Goal: Transaction & Acquisition: Book appointment/travel/reservation

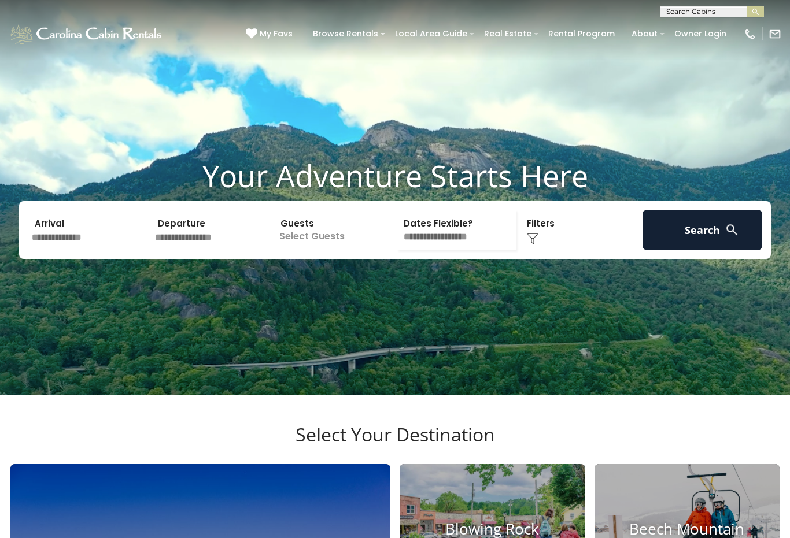
click at [537, 245] on img at bounding box center [533, 239] width 12 height 12
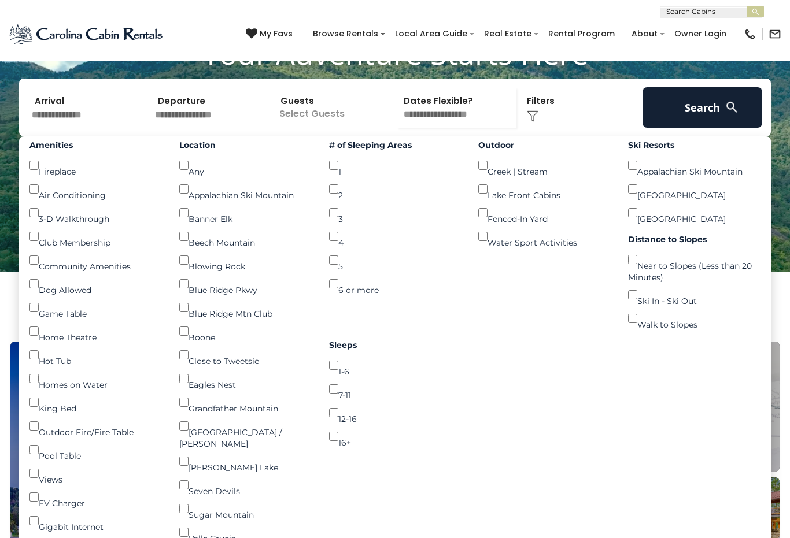
scroll to position [121, 0]
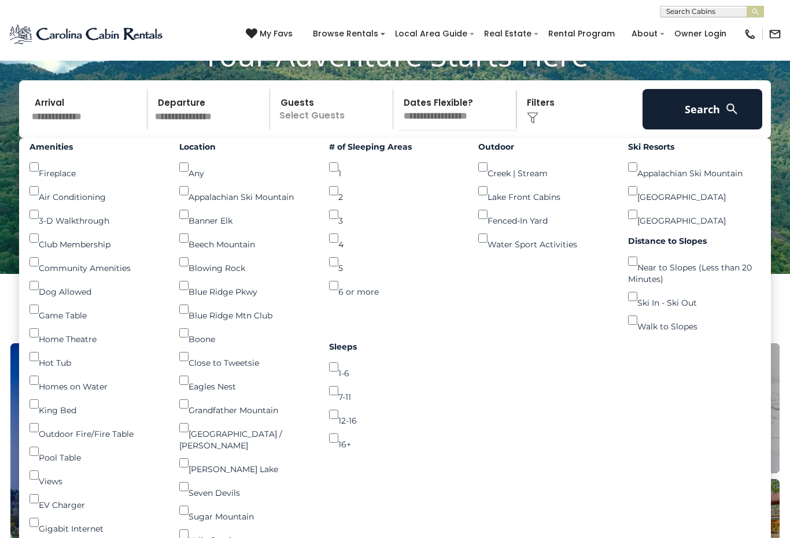
click at [706, 130] on button "Search" at bounding box center [702, 109] width 120 height 40
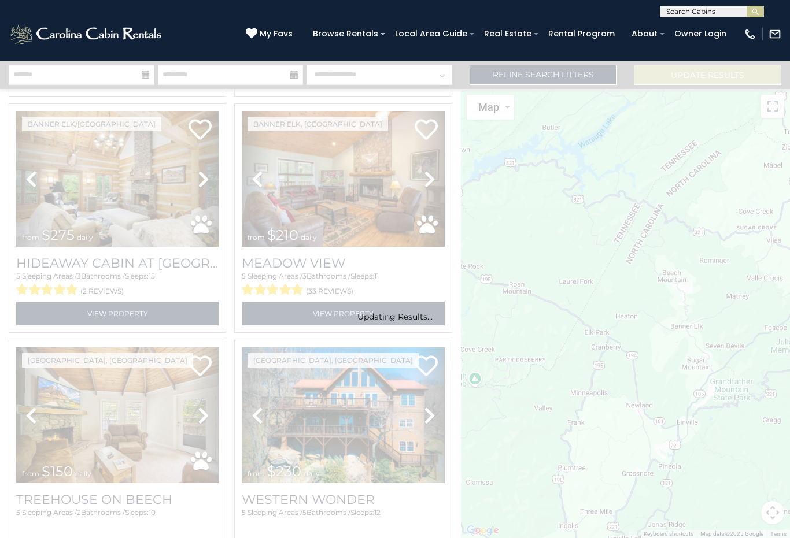
scroll to position [1906, 0]
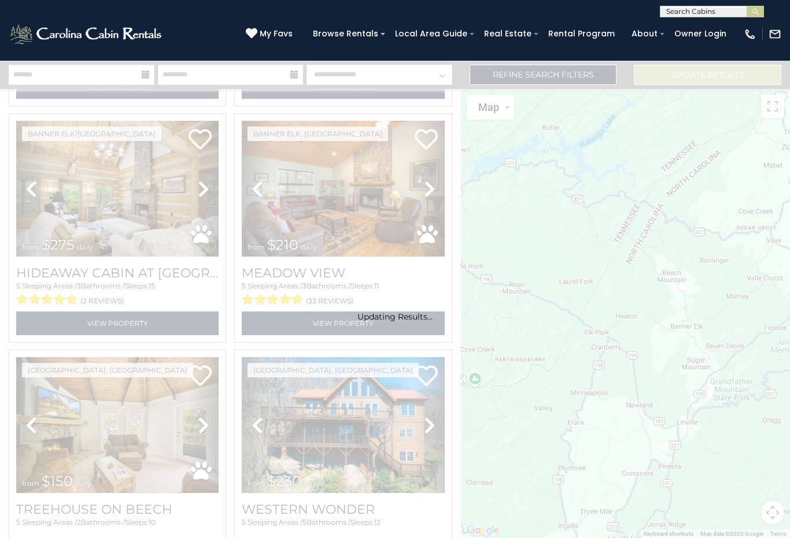
click at [693, 13] on input "text" at bounding box center [710, 14] width 101 height 12
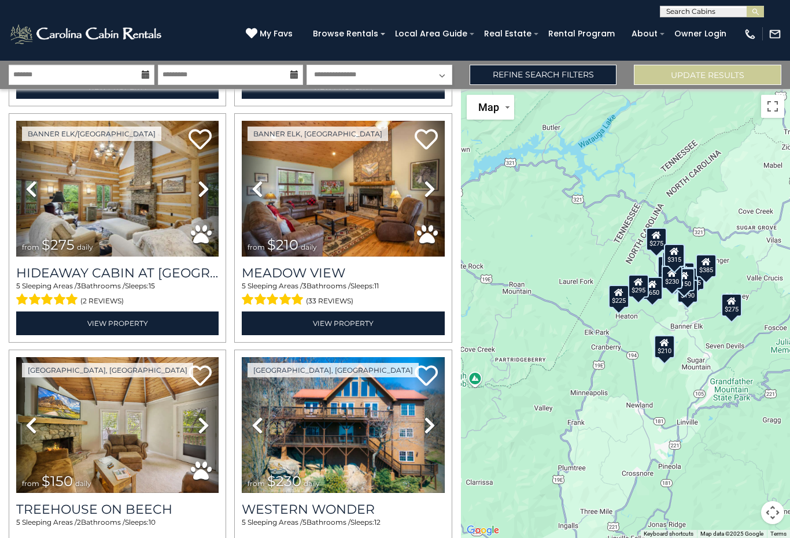
click at [718, 8] on input "text" at bounding box center [710, 14] width 101 height 12
type input "*******"
click at [759, 8] on img "submit" at bounding box center [755, 12] width 9 height 9
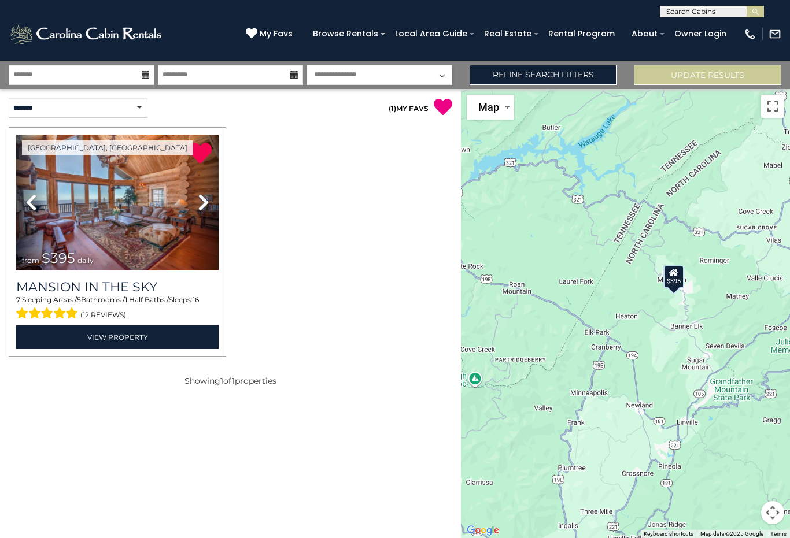
click at [151, 231] on img at bounding box center [117, 203] width 202 height 136
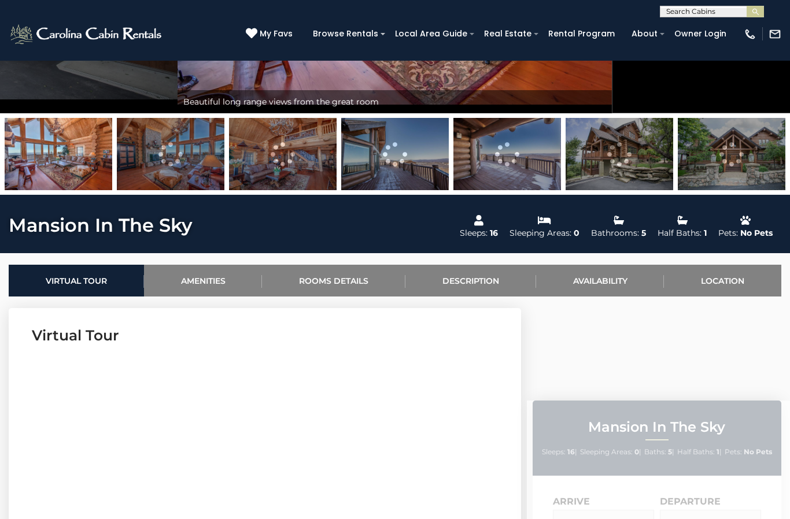
click at [609, 289] on link "Availability" at bounding box center [600, 281] width 128 height 32
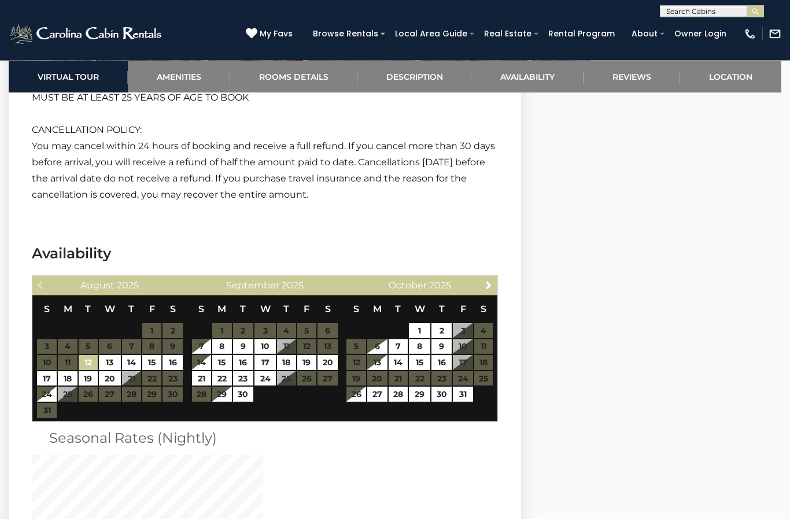
scroll to position [3015, 0]
click at [488, 280] on span "Next" at bounding box center [488, 284] width 9 height 9
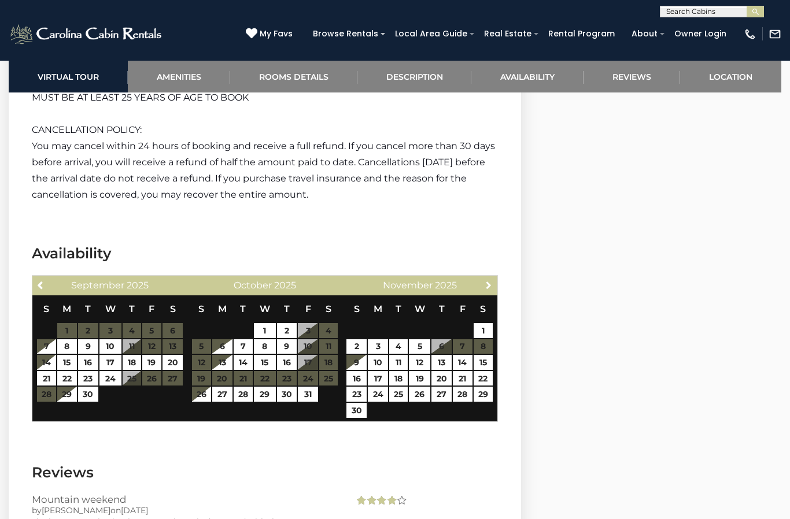
click at [485, 278] on link "Next" at bounding box center [488, 285] width 14 height 14
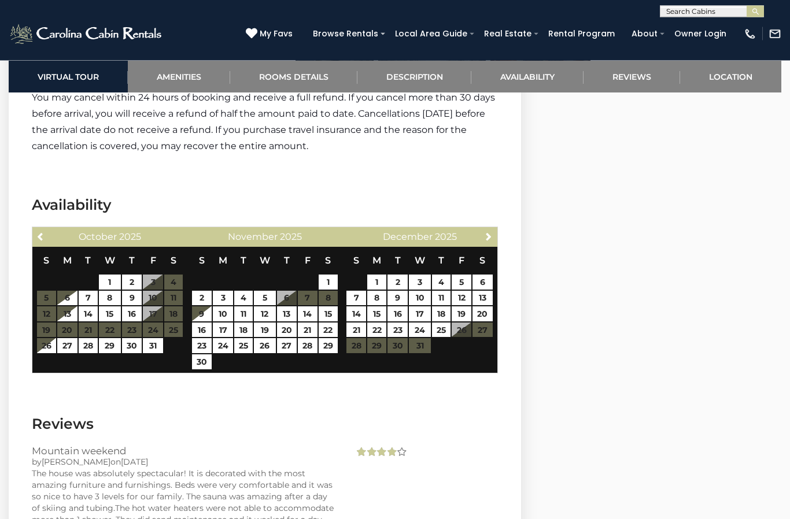
scroll to position [3063, 0]
click at [486, 306] on link "20" at bounding box center [482, 313] width 20 height 15
type input "**********"
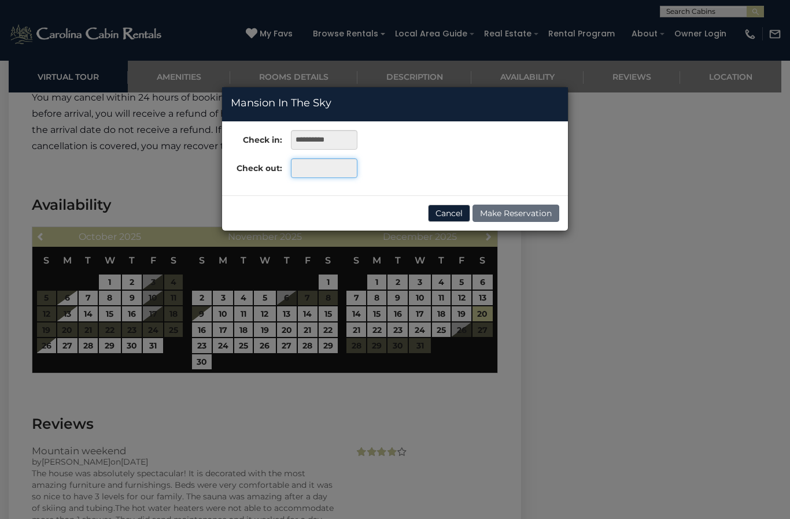
click at [322, 168] on input "text" at bounding box center [324, 168] width 66 height 20
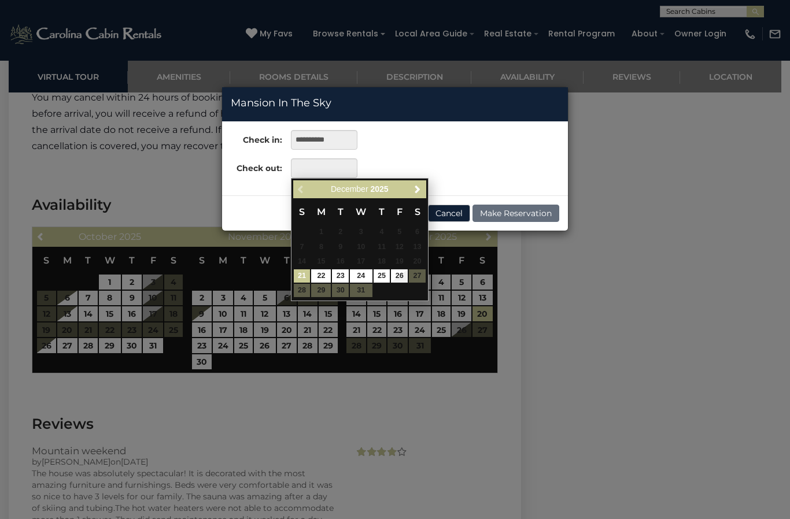
click at [362, 274] on link "24" at bounding box center [361, 275] width 22 height 13
type input "**********"
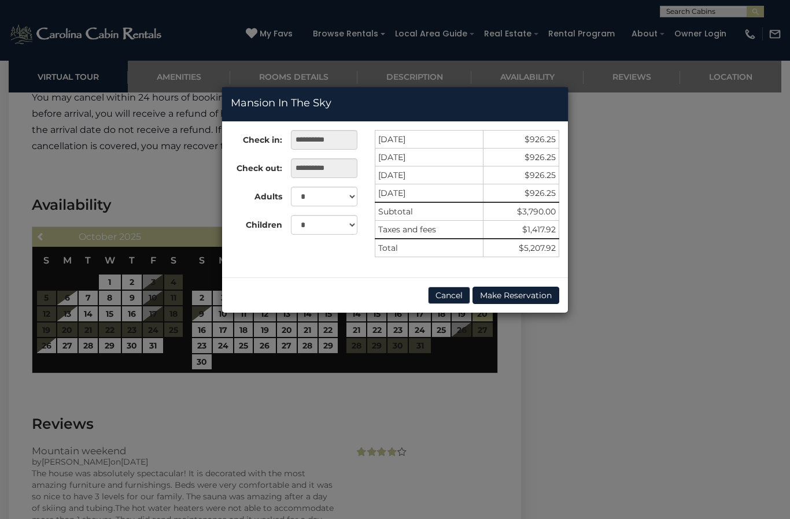
click at [475, 431] on div "**********" at bounding box center [395, 259] width 790 height 519
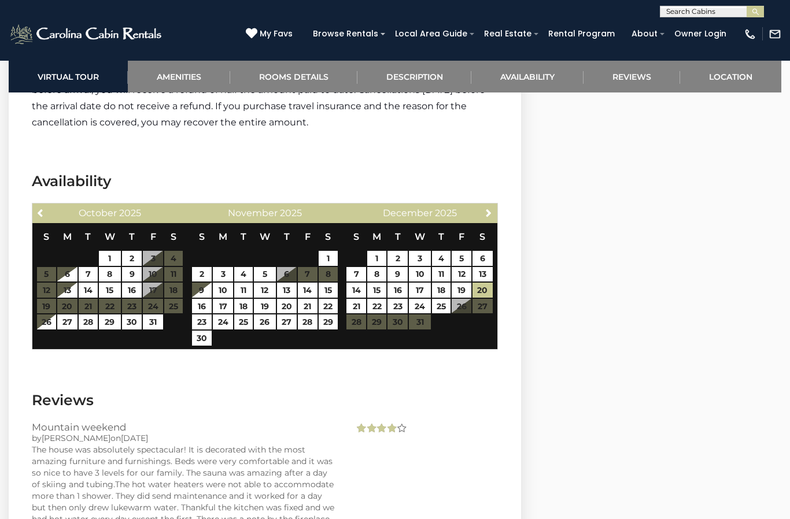
scroll to position [3082, 0]
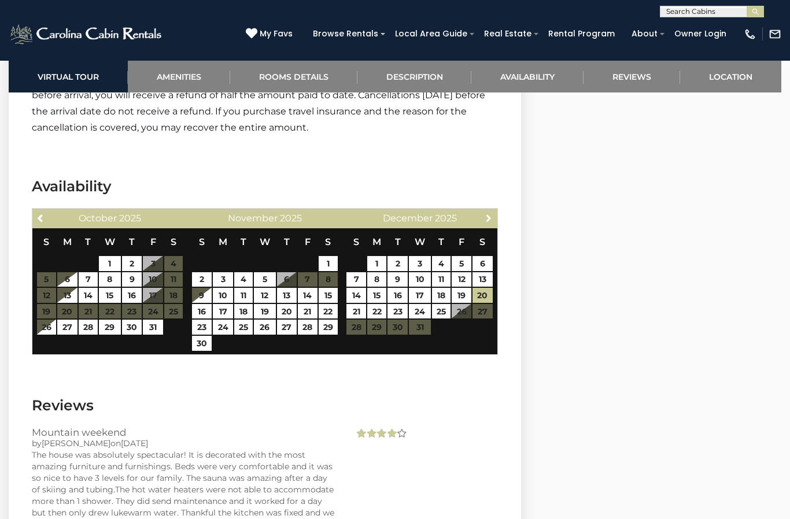
click at [490, 213] on span "Next" at bounding box center [488, 217] width 9 height 9
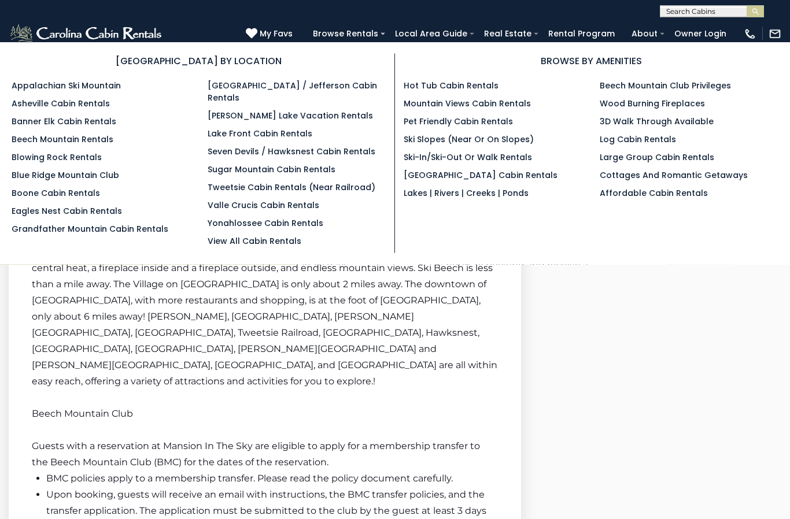
scroll to position [2375, 0]
click at [87, 142] on link "Beech Mountain Rentals" at bounding box center [63, 140] width 102 height 12
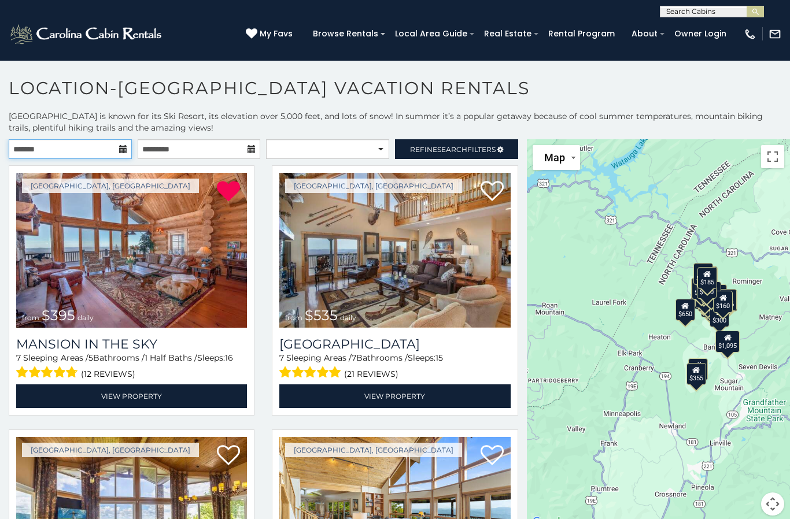
click at [106, 151] on input "text" at bounding box center [70, 149] width 123 height 20
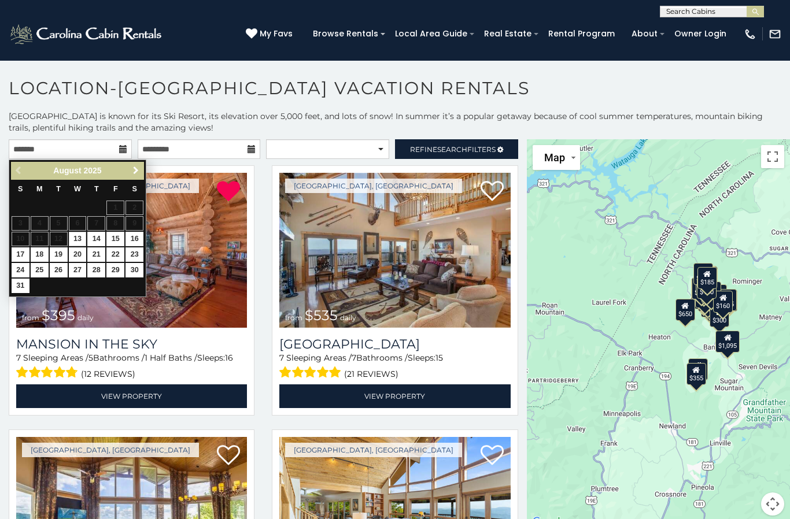
click at [138, 175] on span "Next" at bounding box center [135, 170] width 9 height 9
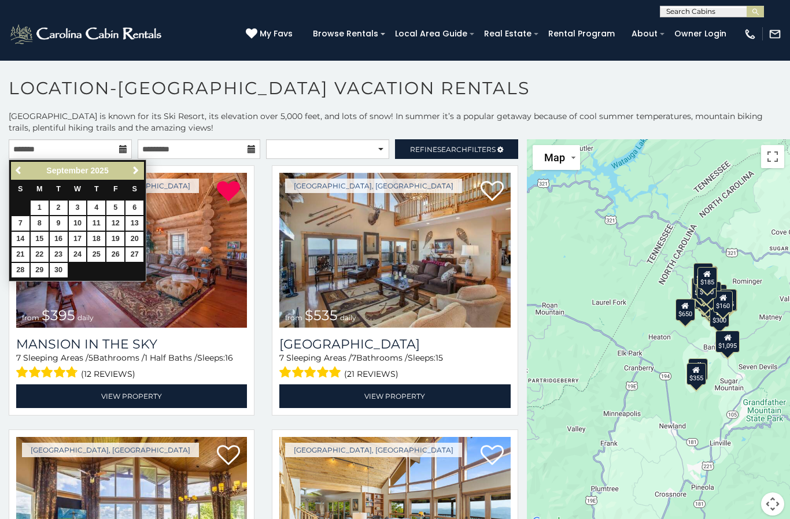
click at [139, 175] on span "Next" at bounding box center [135, 170] width 9 height 9
click at [132, 175] on span "Next" at bounding box center [135, 170] width 9 height 9
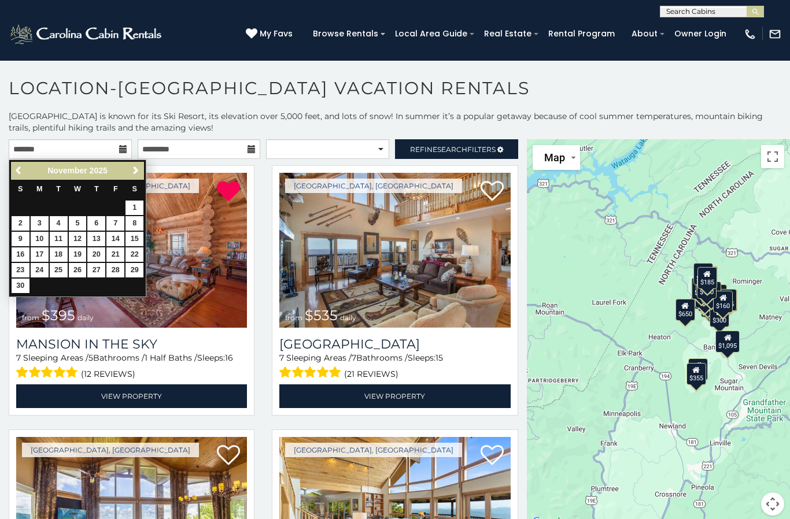
click at [135, 176] on link "Next" at bounding box center [135, 171] width 14 height 14
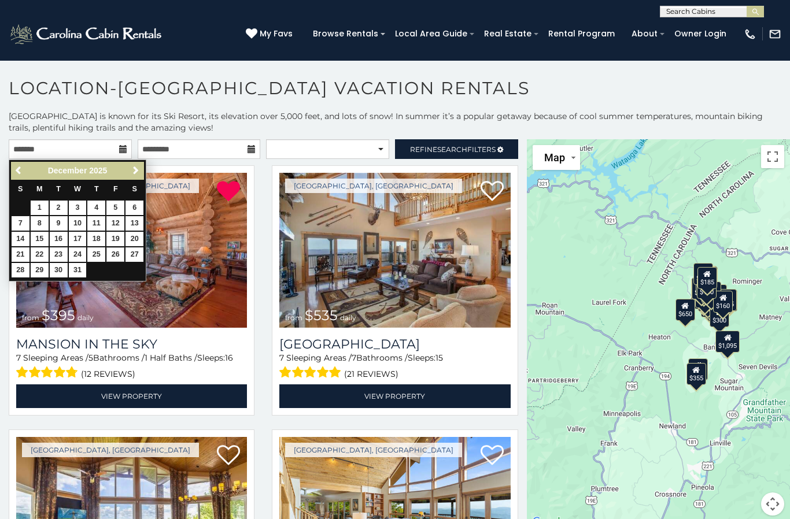
click at [119, 258] on link "26" at bounding box center [115, 254] width 18 height 14
type input "**********"
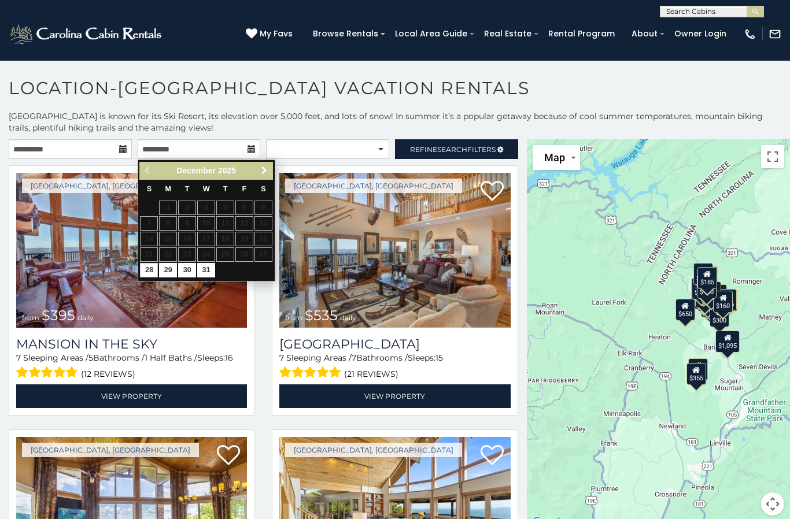
click at [267, 172] on span "Next" at bounding box center [264, 170] width 9 height 9
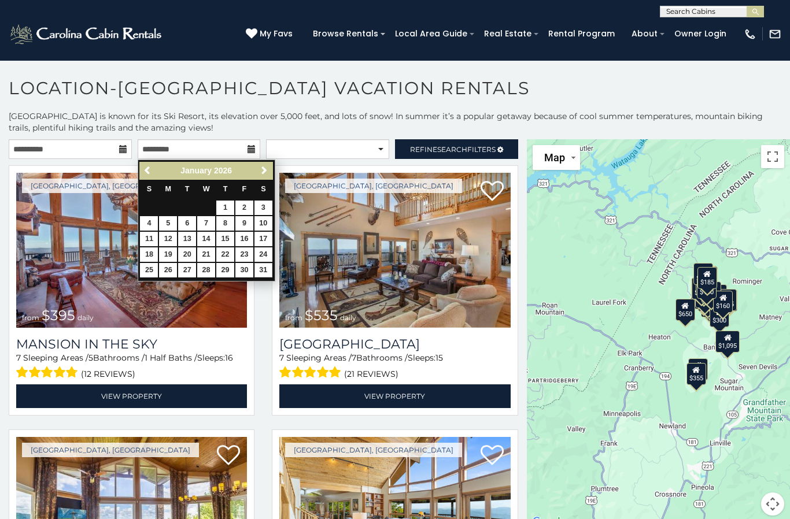
click at [269, 268] on link "31" at bounding box center [263, 270] width 18 height 14
type input "**********"
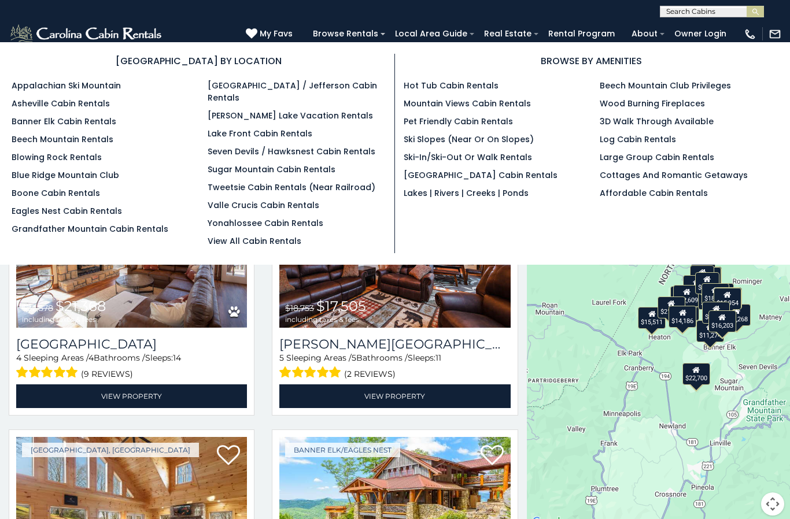
click at [90, 142] on link "Beech Mountain Rentals" at bounding box center [63, 140] width 102 height 12
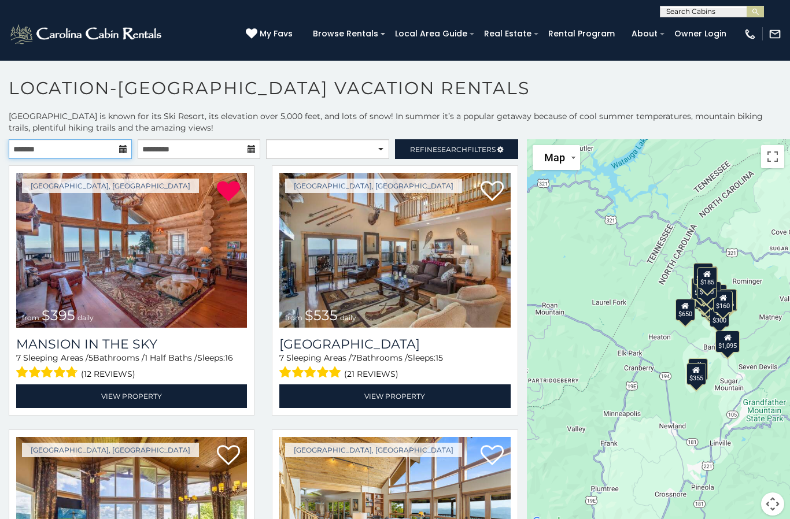
click at [117, 149] on input "text" at bounding box center [70, 149] width 123 height 20
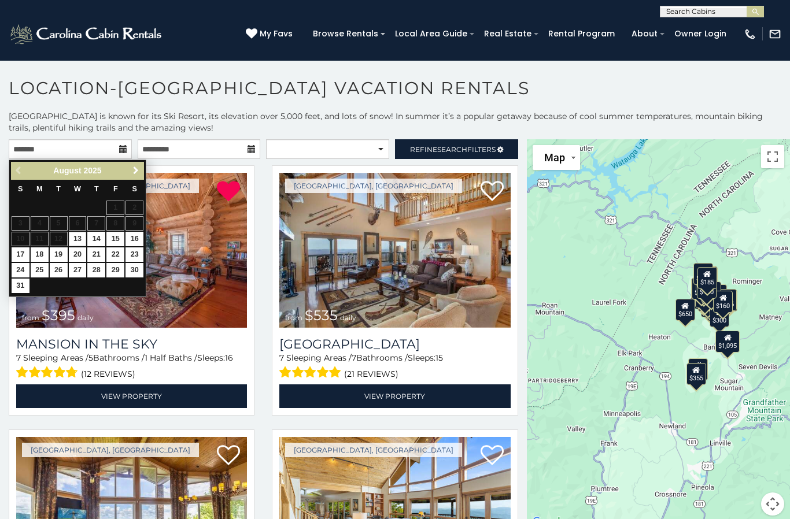
click at [141, 172] on link "Next" at bounding box center [135, 171] width 14 height 14
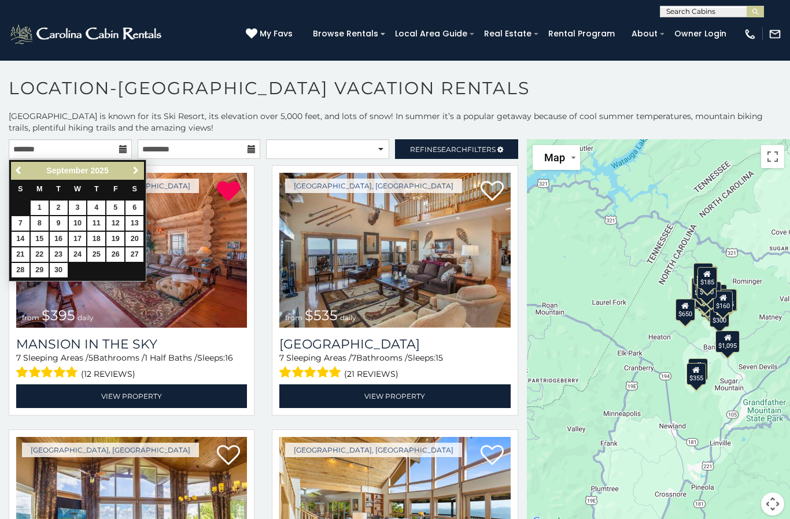
click at [135, 173] on span "Next" at bounding box center [135, 170] width 9 height 9
click at [137, 176] on link "Next" at bounding box center [135, 171] width 14 height 14
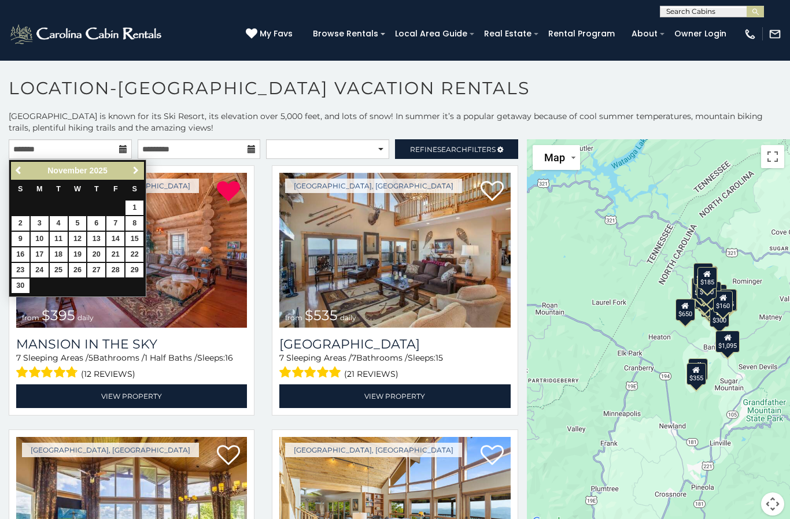
click at [135, 175] on span "Next" at bounding box center [135, 170] width 9 height 9
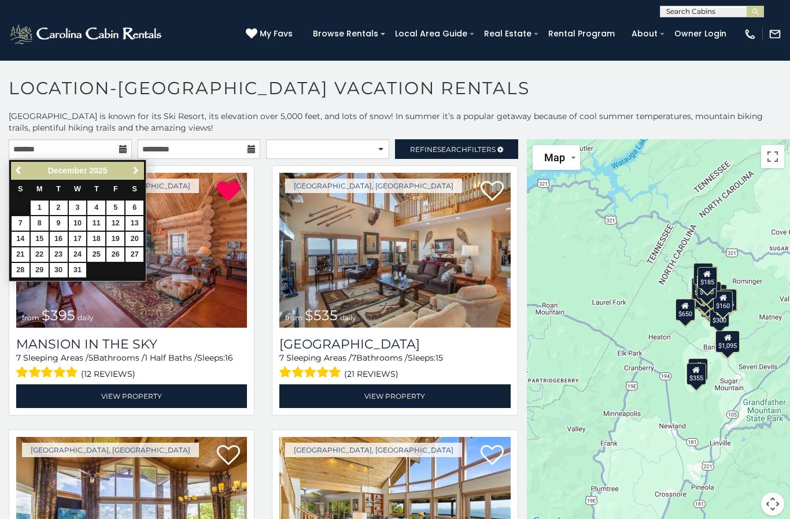
click at [143, 173] on link "Next" at bounding box center [135, 171] width 14 height 14
click at [143, 172] on link "Next" at bounding box center [135, 171] width 14 height 14
click at [121, 257] on link "27" at bounding box center [115, 254] width 18 height 14
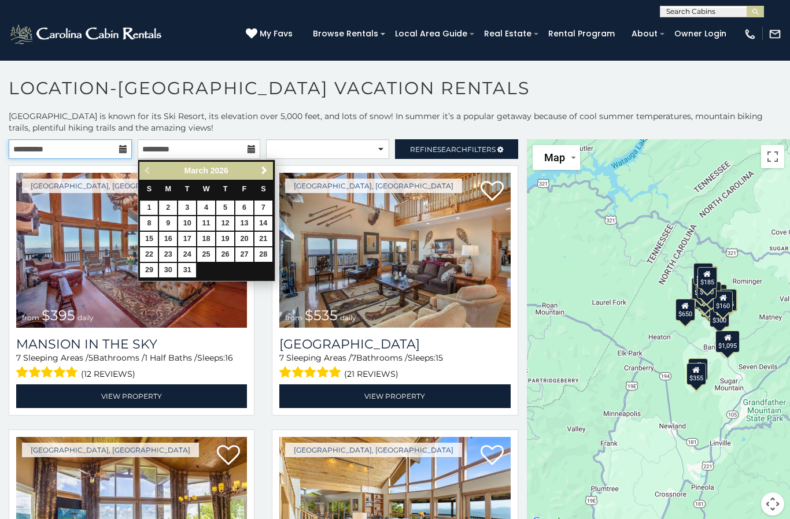
click at [112, 147] on input "**********" at bounding box center [70, 149] width 123 height 20
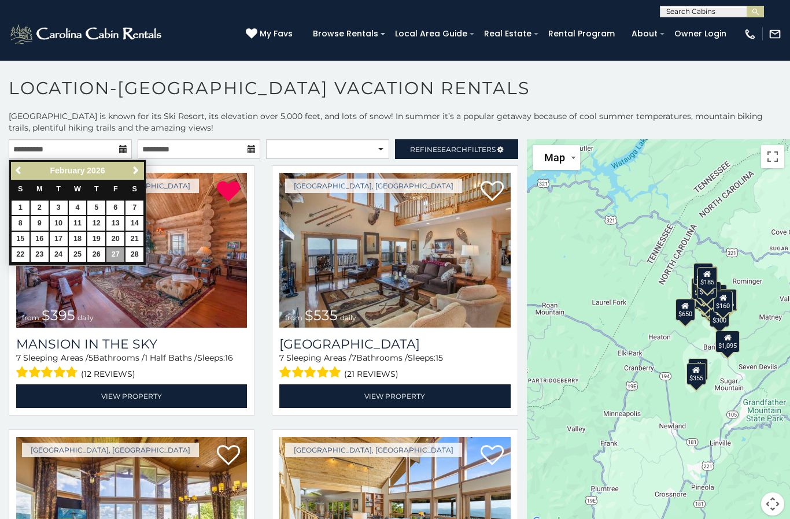
click at [22, 174] on span "Previous" at bounding box center [18, 170] width 9 height 9
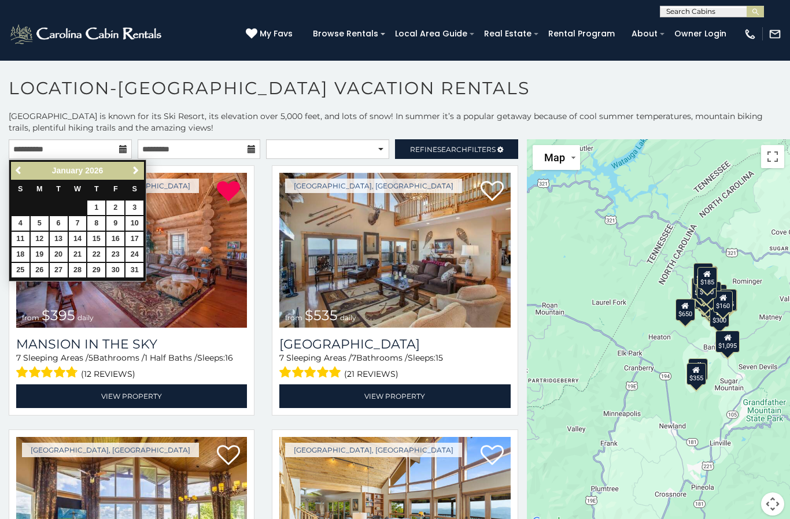
click at [22, 172] on span "Previous" at bounding box center [18, 170] width 9 height 9
click at [141, 253] on link "27" at bounding box center [134, 254] width 18 height 14
type input "**********"
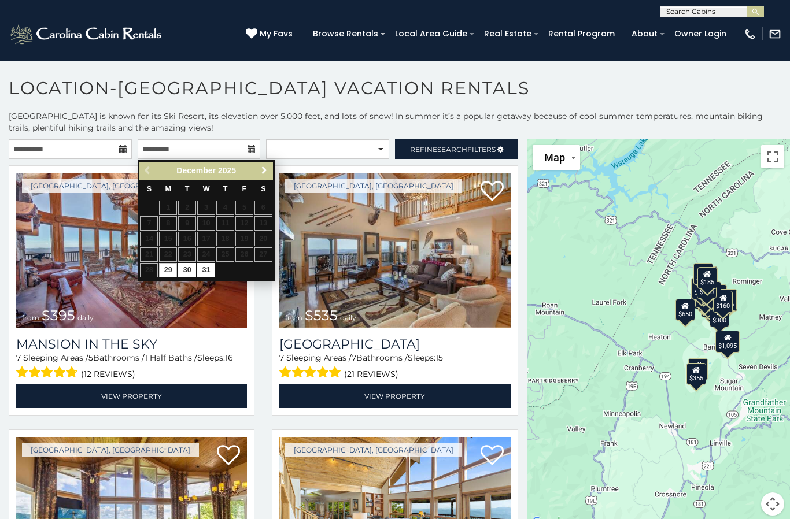
click at [268, 173] on span "Next" at bounding box center [264, 170] width 9 height 9
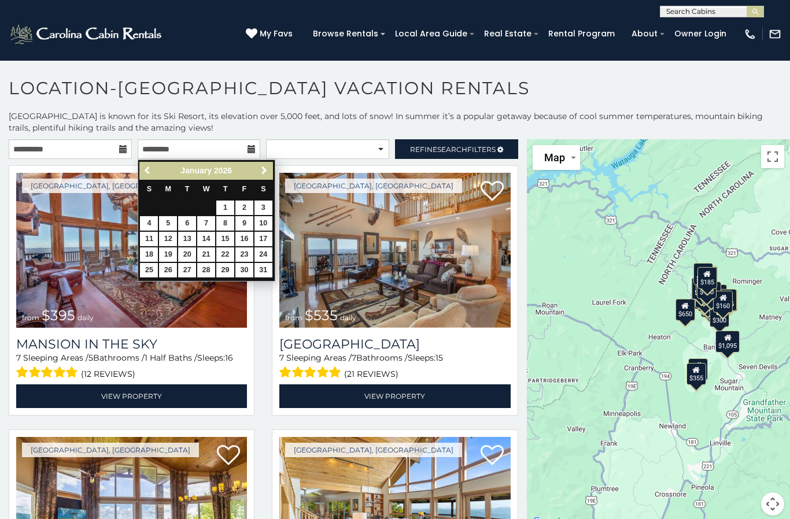
click at [149, 168] on span "Previous" at bounding box center [147, 170] width 9 height 9
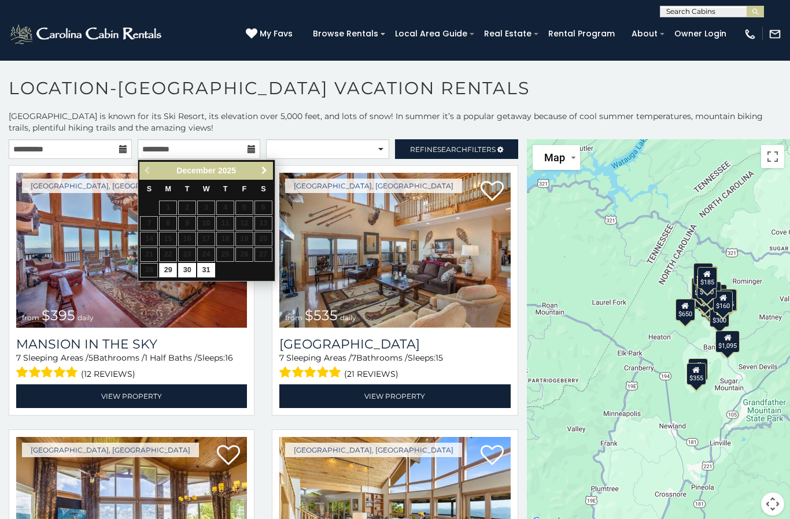
click at [269, 171] on span "Next" at bounding box center [264, 170] width 9 height 9
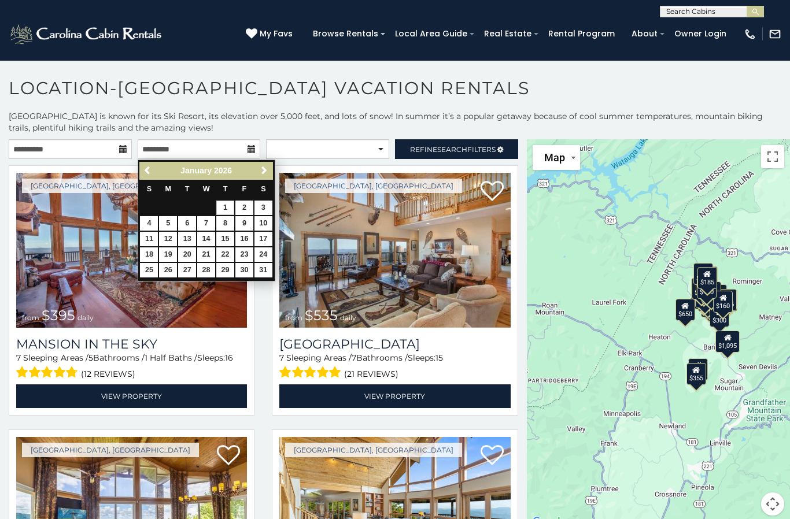
click at [226, 206] on link "1" at bounding box center [225, 208] width 18 height 14
type input "**********"
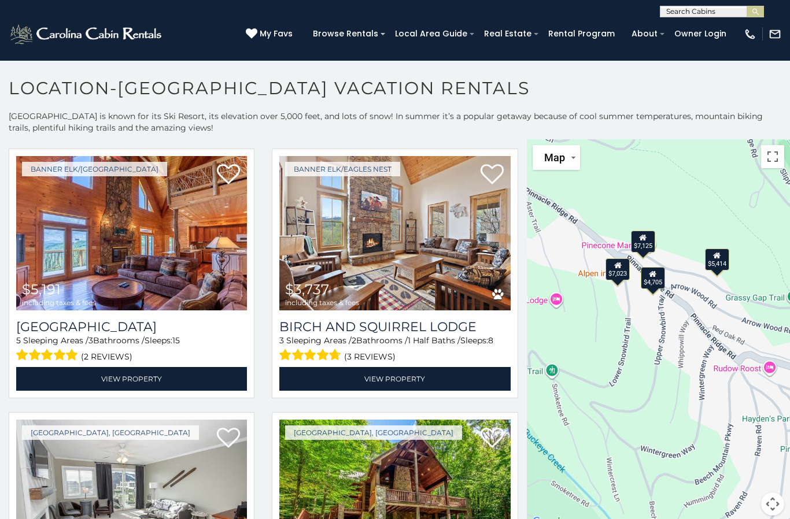
scroll to position [2922, 0]
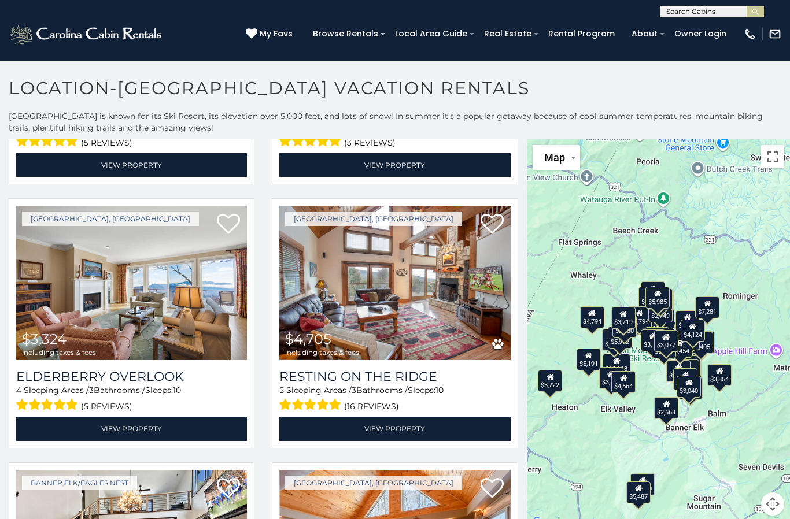
scroll to position [1813, 0]
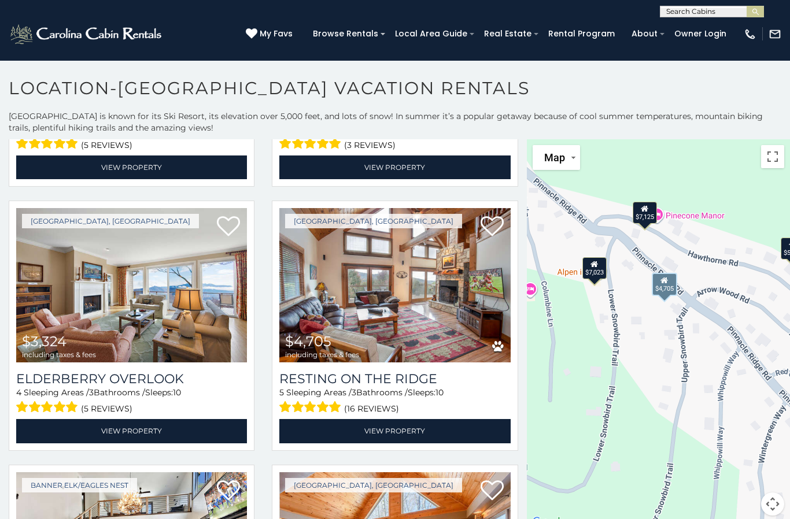
click at [417, 300] on img at bounding box center [394, 285] width 231 height 155
click at [422, 298] on img at bounding box center [394, 285] width 231 height 155
click at [423, 443] on link "View Property" at bounding box center [394, 431] width 231 height 24
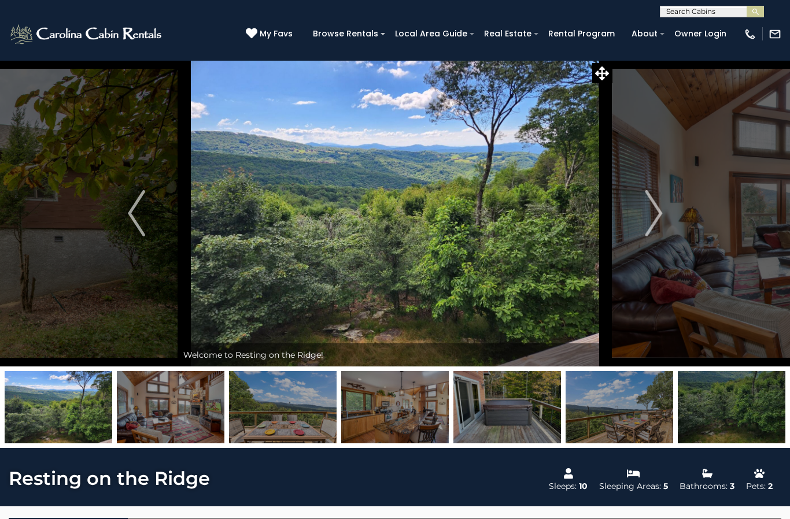
click at [651, 217] on img "Next" at bounding box center [653, 213] width 17 height 46
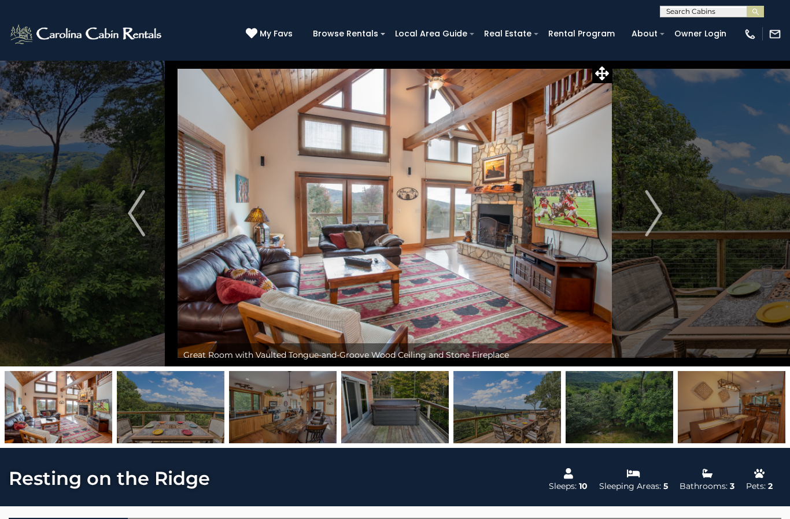
click at [653, 216] on img "Next" at bounding box center [653, 213] width 17 height 46
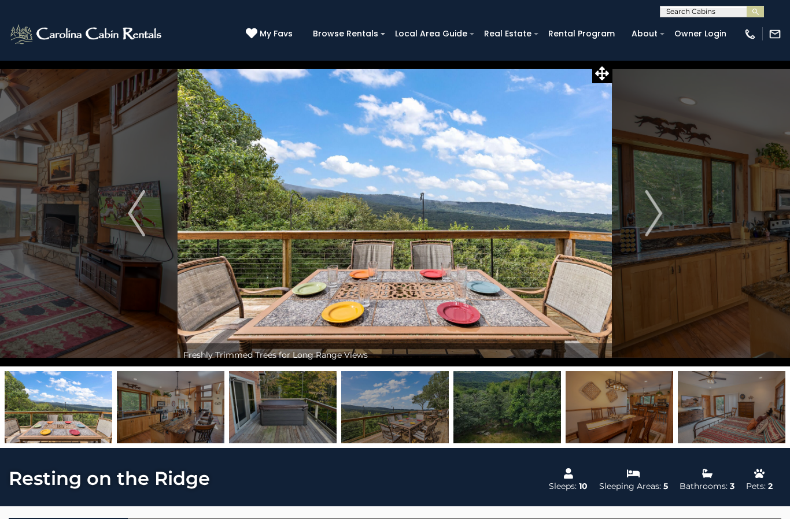
click at [652, 223] on img "Next" at bounding box center [653, 213] width 17 height 46
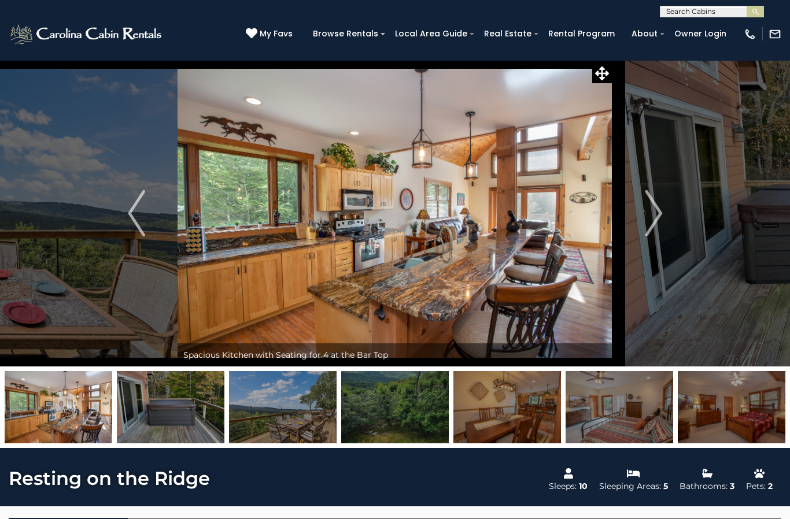
click at [642, 220] on button "Next" at bounding box center [653, 213] width 82 height 306
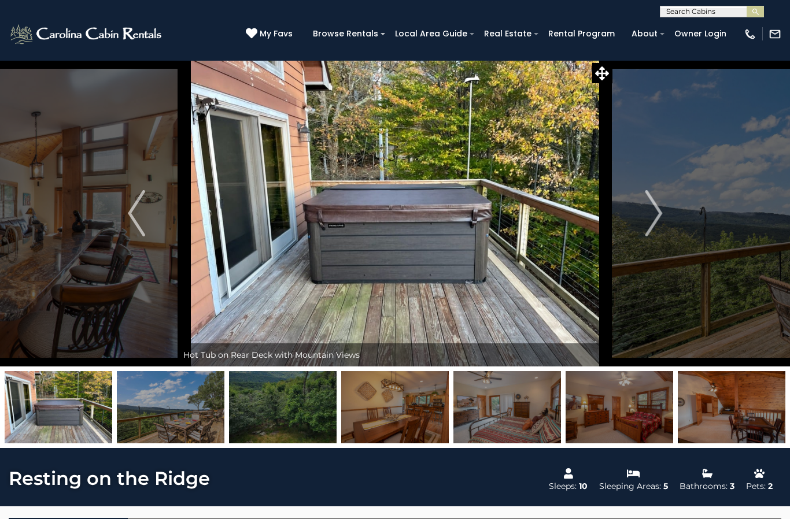
click at [646, 220] on img "Next" at bounding box center [653, 213] width 17 height 46
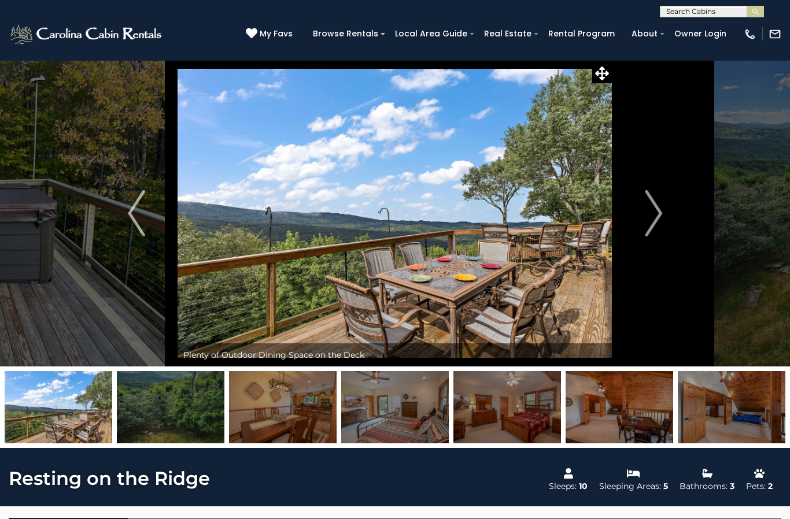
click at [651, 219] on img "Next" at bounding box center [653, 213] width 17 height 46
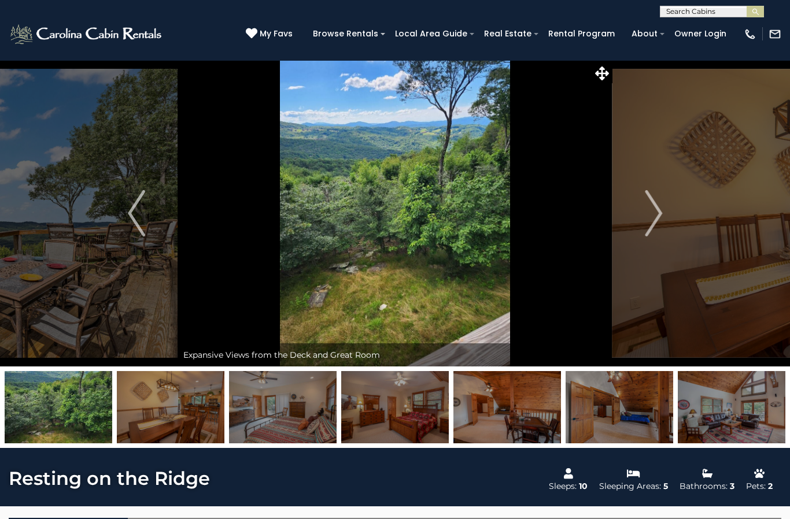
click at [643, 224] on button "Next" at bounding box center [653, 213] width 82 height 306
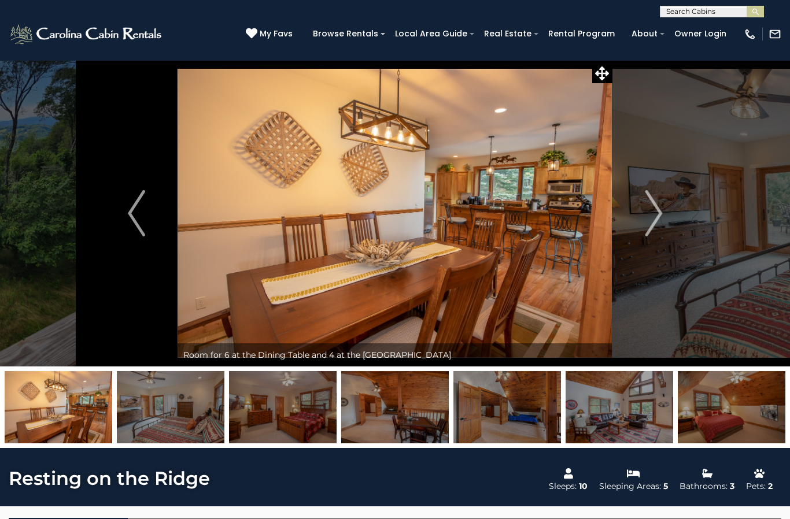
click at [645, 229] on img "Next" at bounding box center [653, 213] width 17 height 46
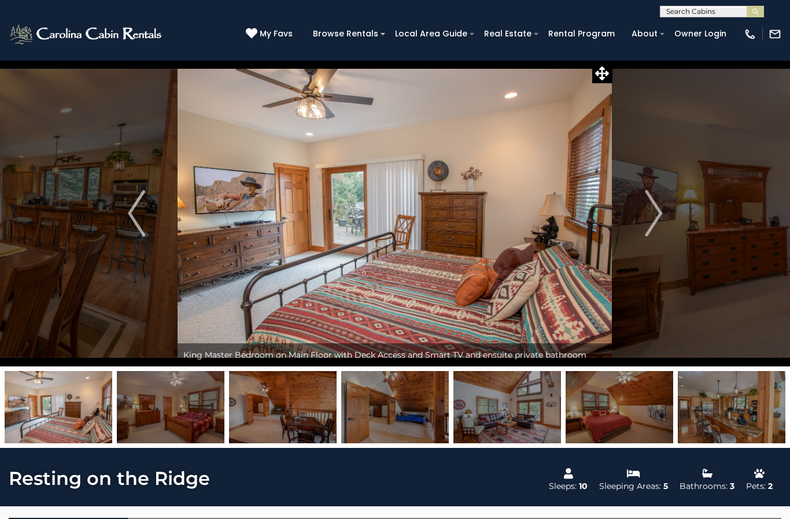
click at [649, 215] on img "Next" at bounding box center [653, 213] width 17 height 46
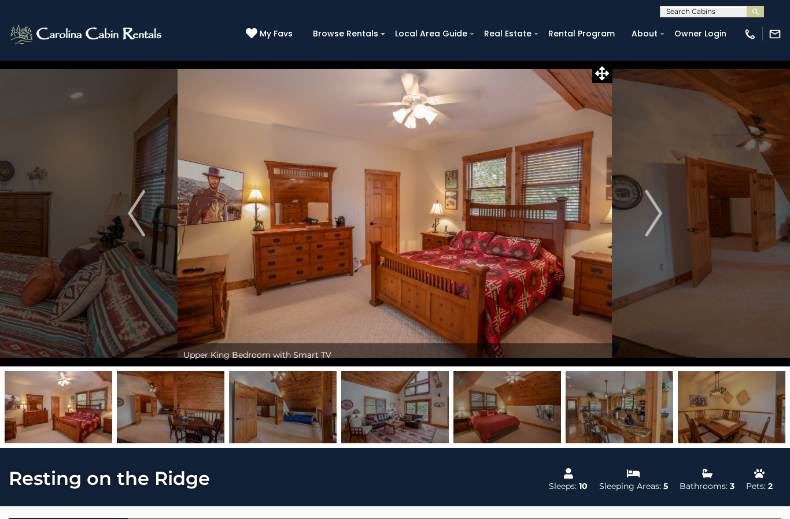
click at [649, 220] on img "Next" at bounding box center [653, 213] width 17 height 46
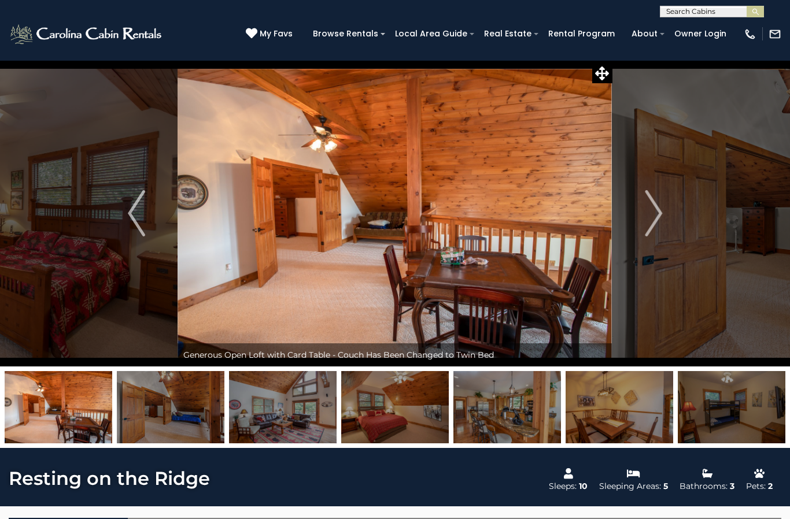
click at [646, 217] on img "Next" at bounding box center [653, 213] width 17 height 46
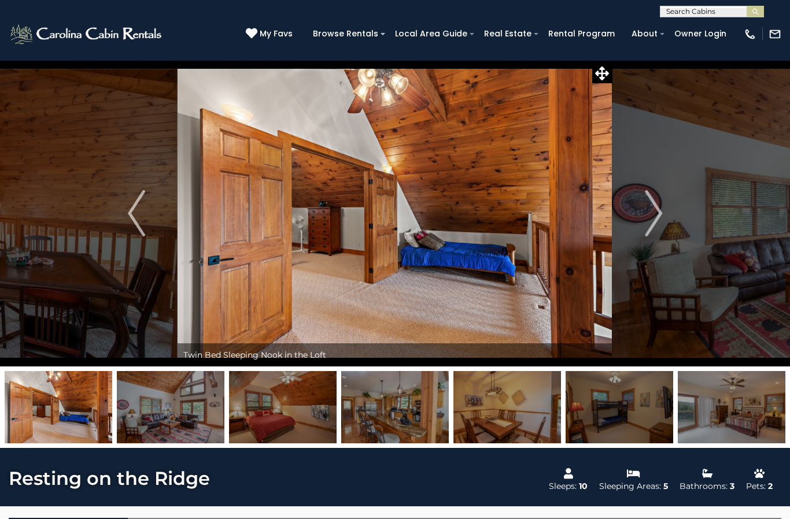
click at [642, 215] on button "Next" at bounding box center [653, 213] width 82 height 306
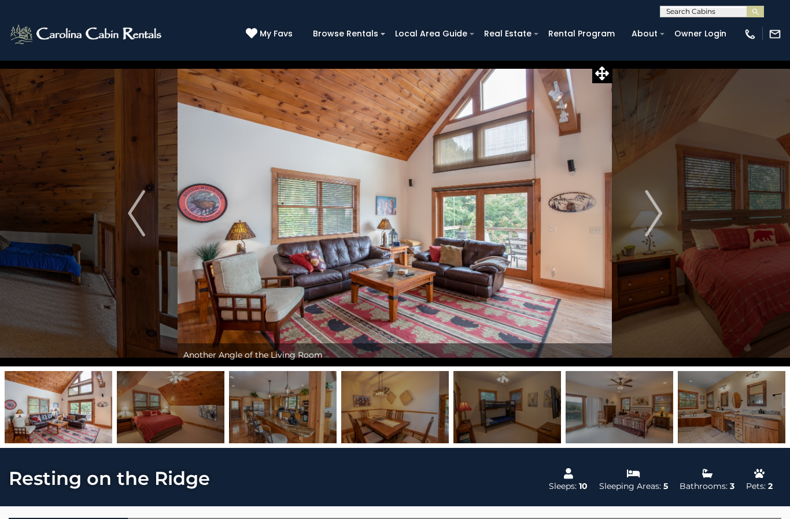
click at [652, 222] on img "Next" at bounding box center [653, 213] width 17 height 46
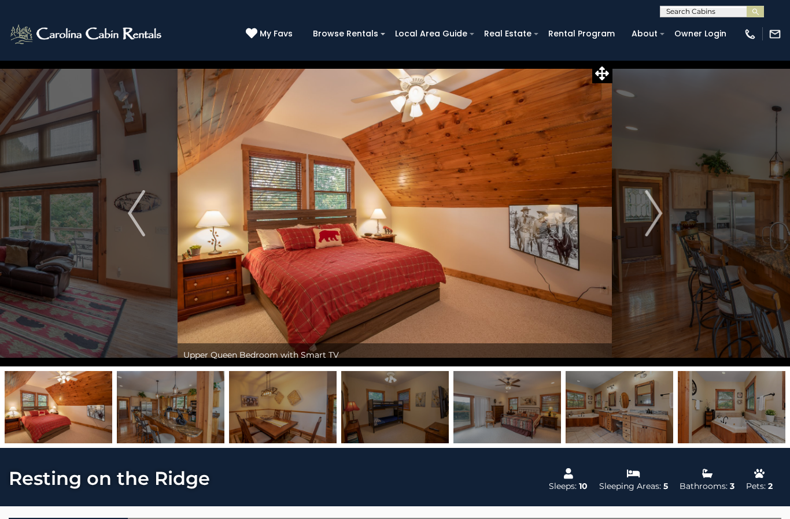
click at [649, 221] on img "Next" at bounding box center [653, 213] width 17 height 46
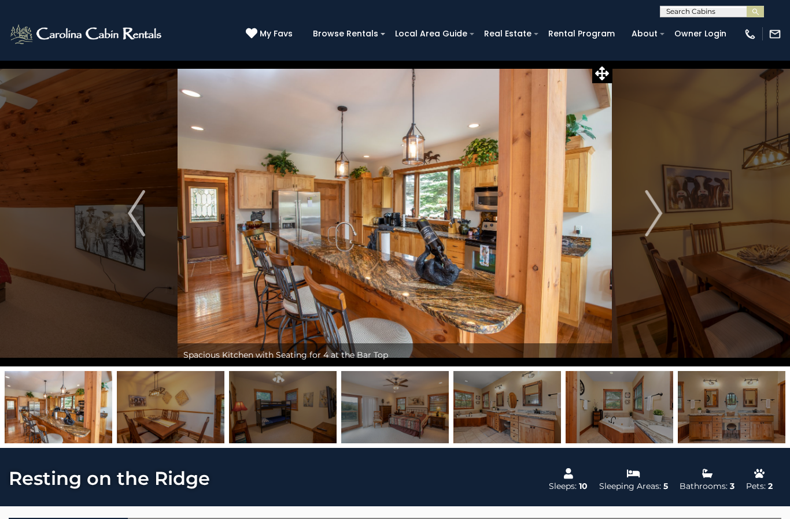
click at [650, 218] on img "Next" at bounding box center [653, 213] width 17 height 46
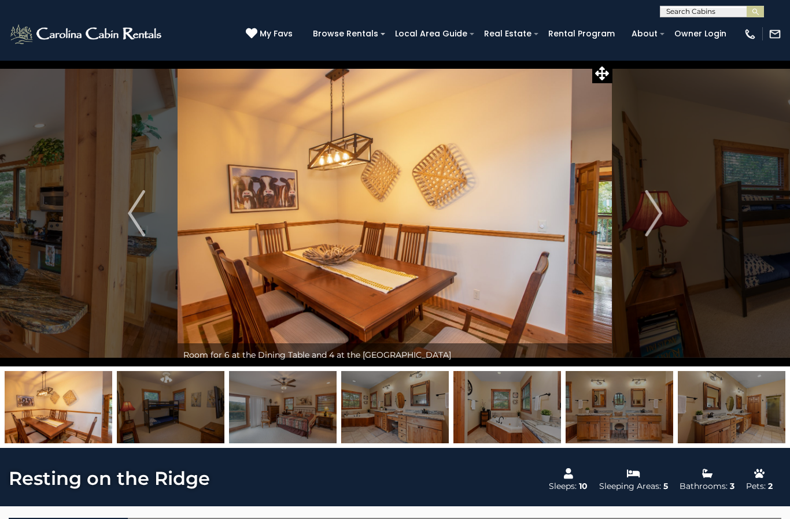
click at [645, 220] on img "Next" at bounding box center [653, 213] width 17 height 46
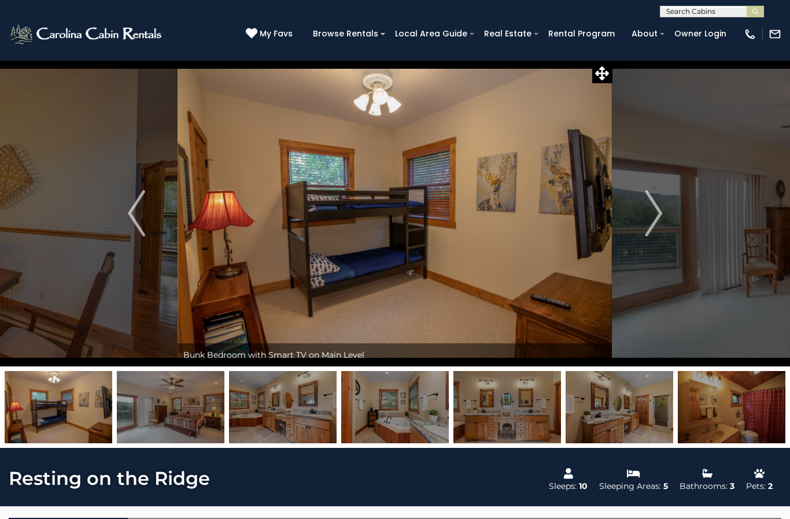
click at [652, 220] on img "Next" at bounding box center [653, 213] width 17 height 46
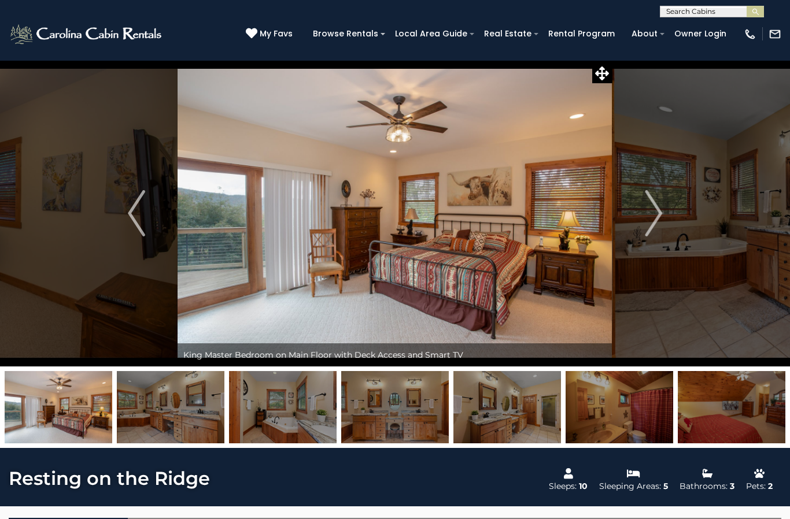
click at [652, 219] on img "Next" at bounding box center [653, 213] width 17 height 46
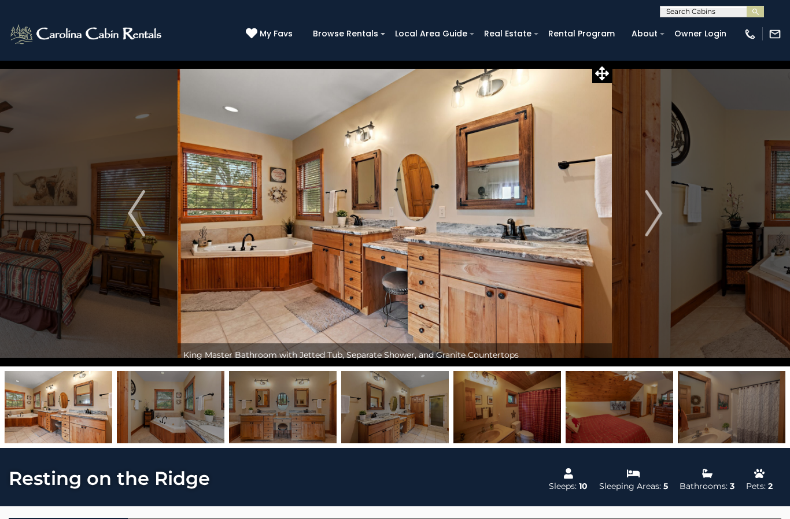
click at [650, 219] on img "Next" at bounding box center [653, 213] width 17 height 46
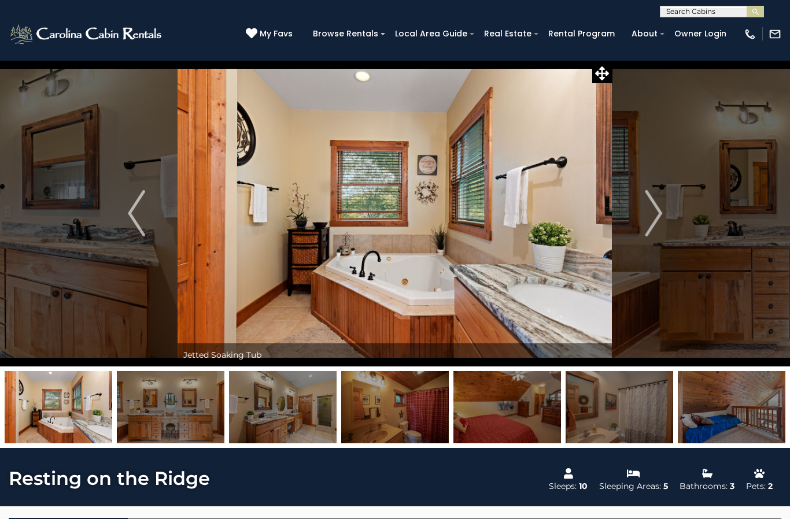
click at [643, 220] on button "Next" at bounding box center [653, 213] width 82 height 306
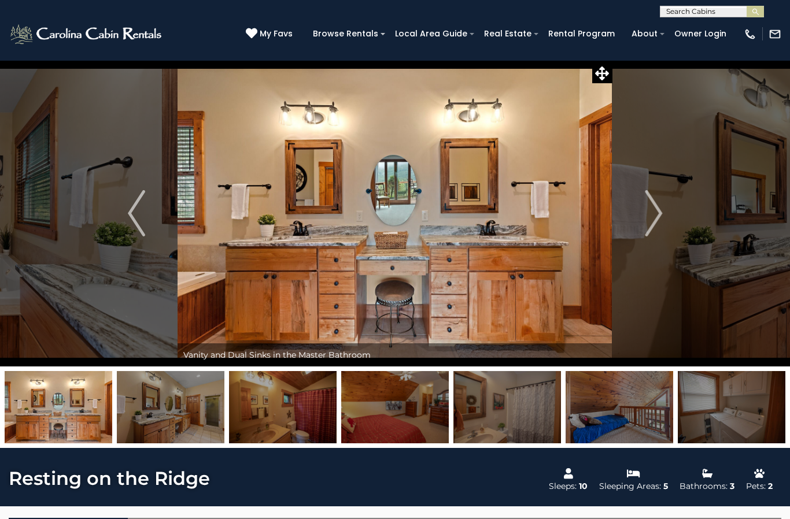
click at [645, 216] on img "Next" at bounding box center [653, 213] width 17 height 46
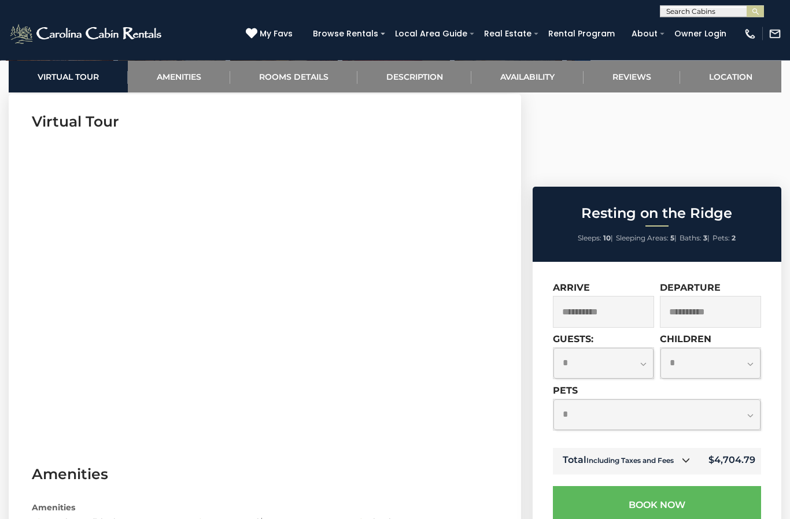
scroll to position [440, 0]
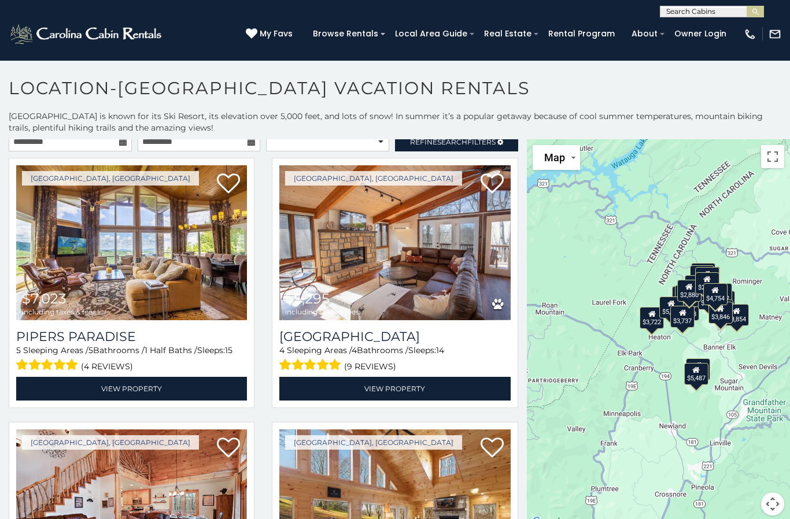
scroll to position [13, 0]
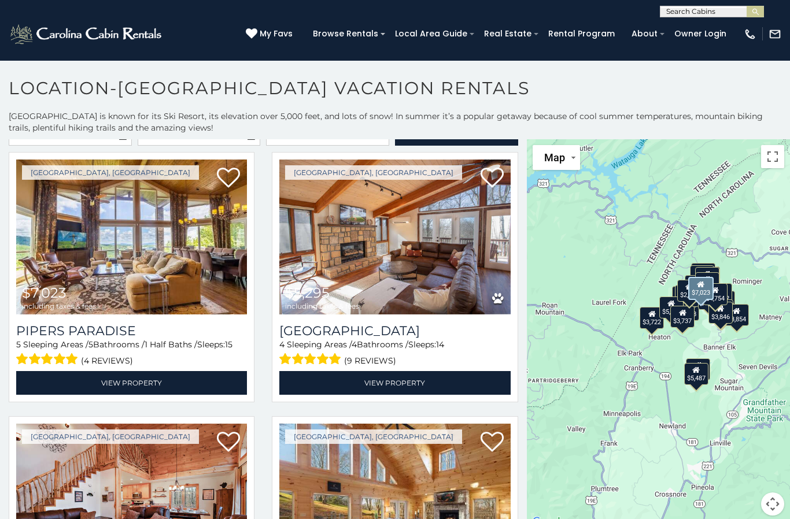
click at [172, 255] on img at bounding box center [131, 237] width 231 height 155
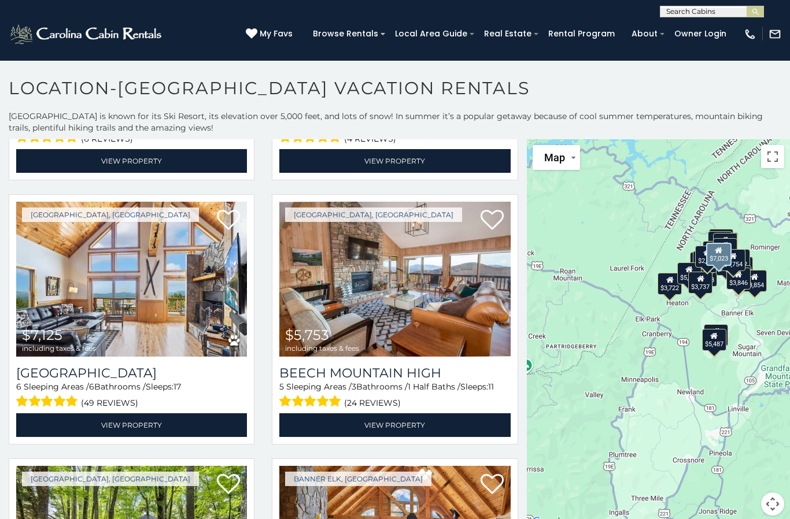
scroll to position [764, 0]
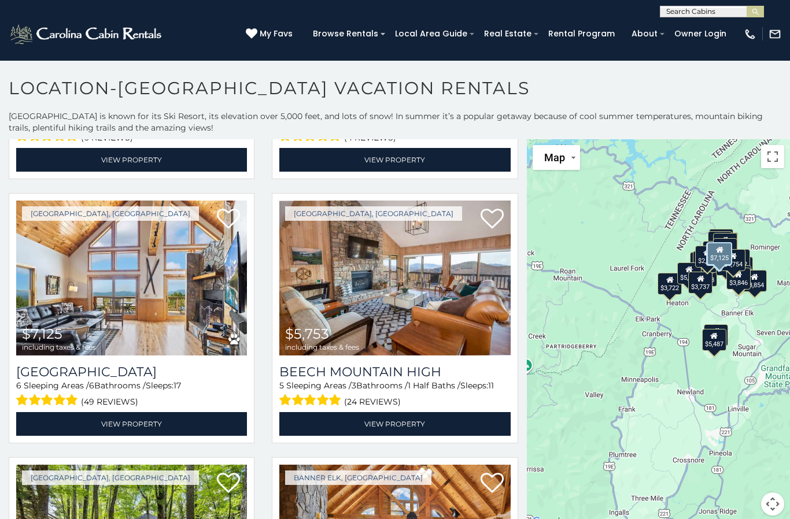
click at [165, 277] on img at bounding box center [131, 278] width 231 height 155
click at [156, 277] on img at bounding box center [131, 278] width 231 height 155
click at [204, 265] on img at bounding box center [131, 278] width 231 height 155
click at [177, 430] on link "View Property" at bounding box center [131, 424] width 231 height 24
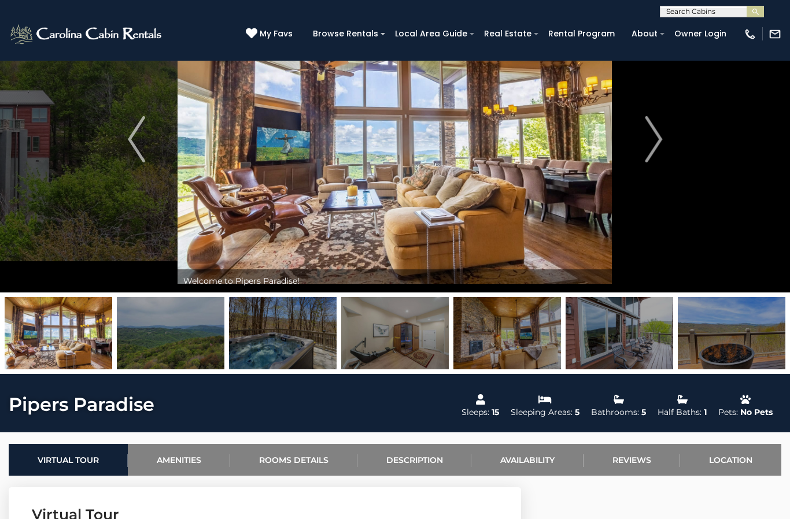
scroll to position [72, 0]
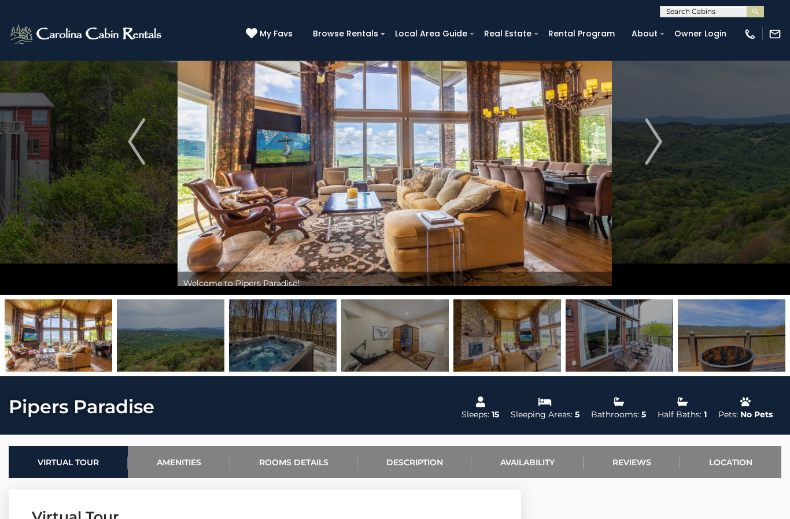
click at [520, 346] on img at bounding box center [507, 336] width 108 height 72
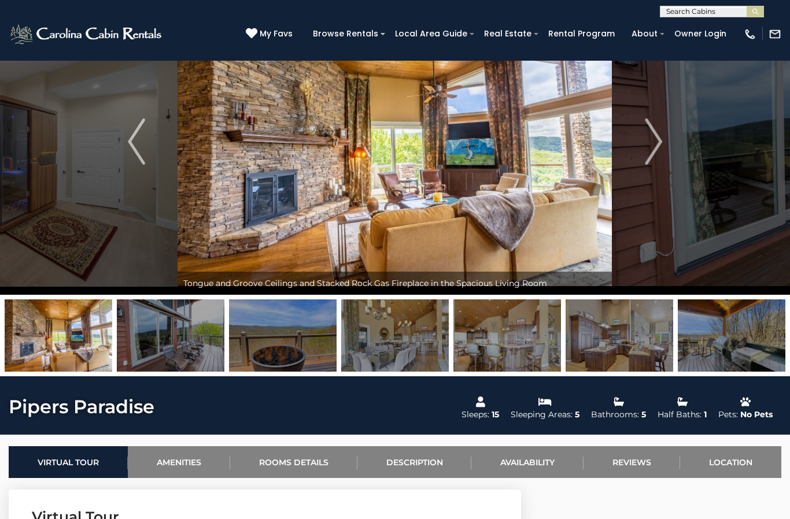
click at [615, 345] on img at bounding box center [620, 336] width 108 height 72
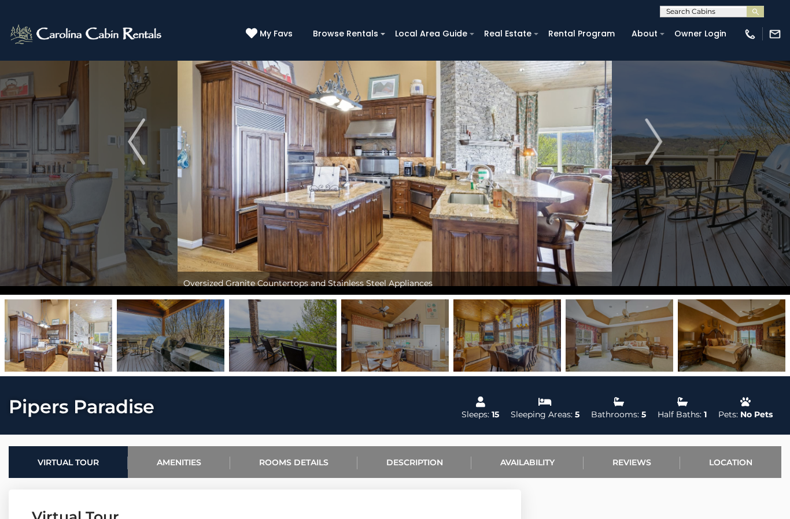
click at [644, 150] on button "Next" at bounding box center [653, 141] width 82 height 306
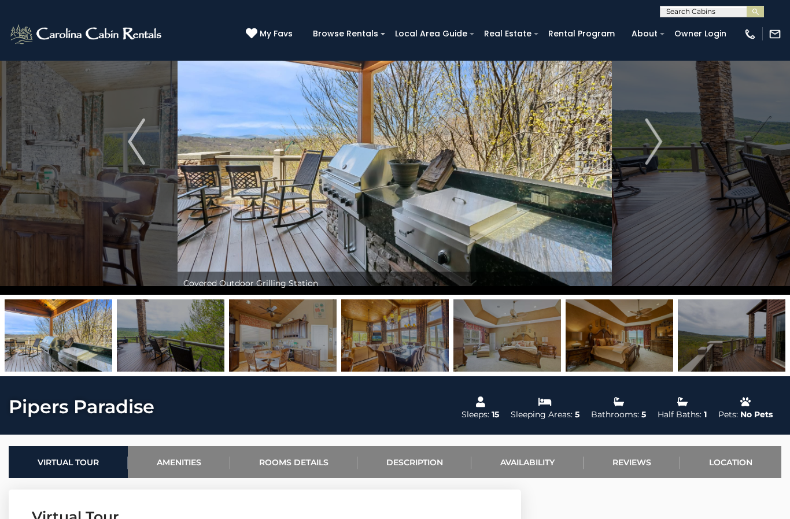
click at [639, 146] on button "Next" at bounding box center [653, 141] width 82 height 306
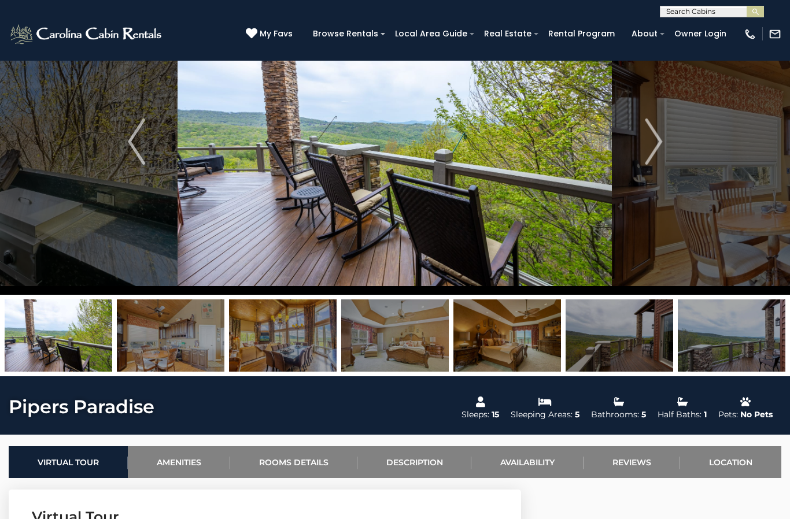
click at [651, 153] on img "Next" at bounding box center [653, 142] width 17 height 46
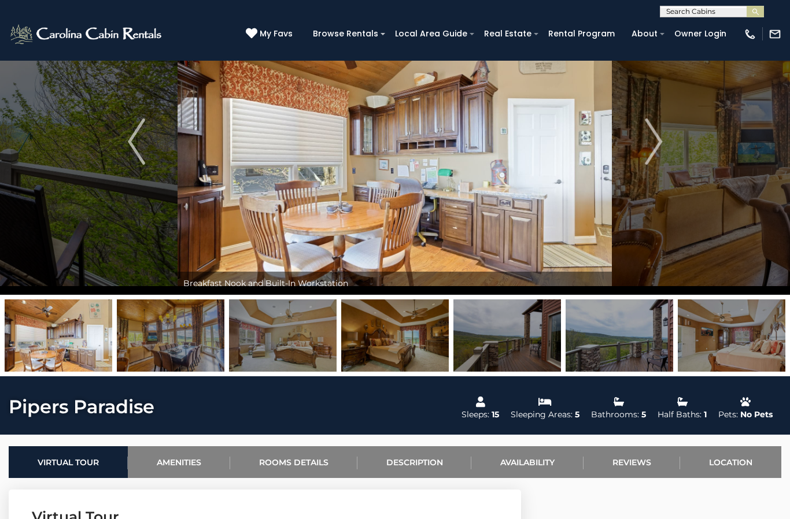
click at [655, 152] on img "Next" at bounding box center [653, 142] width 17 height 46
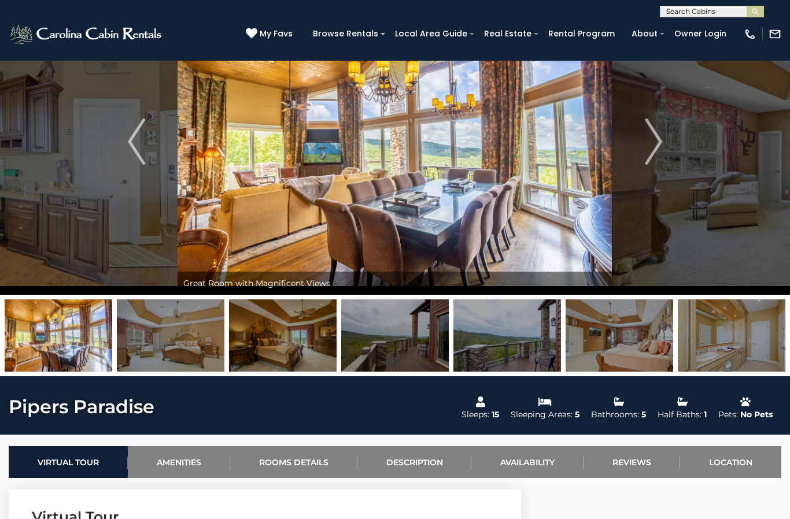
click at [651, 151] on img "Next" at bounding box center [653, 142] width 17 height 46
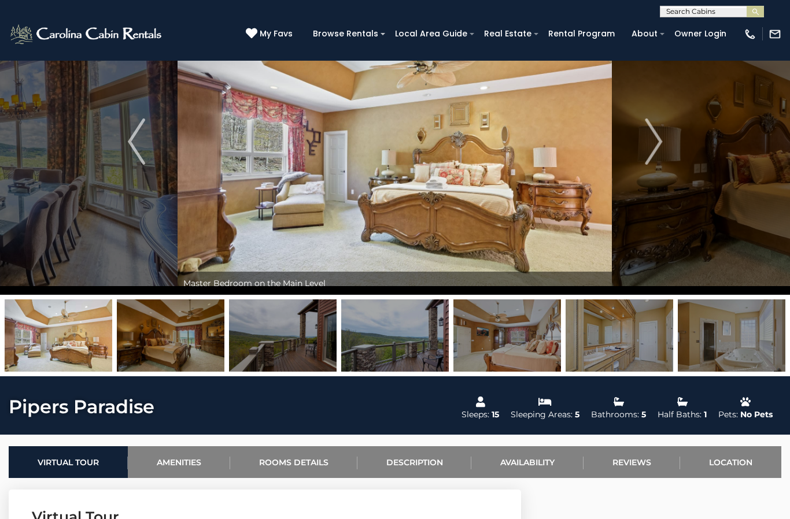
click at [641, 150] on button "Next" at bounding box center [653, 141] width 82 height 306
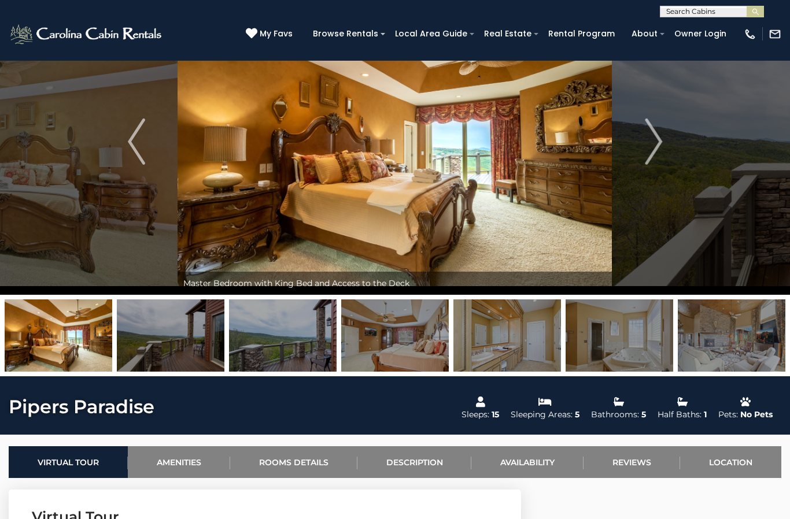
click at [646, 151] on img "Next" at bounding box center [653, 142] width 17 height 46
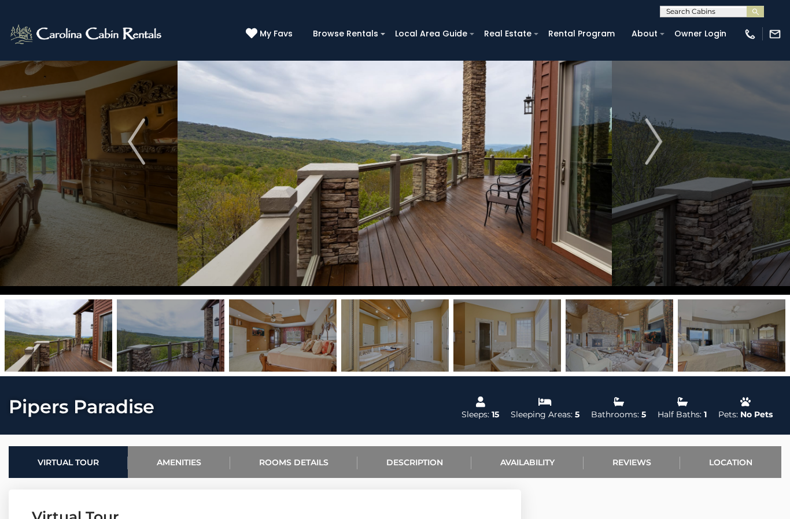
click at [651, 146] on img "Next" at bounding box center [653, 142] width 17 height 46
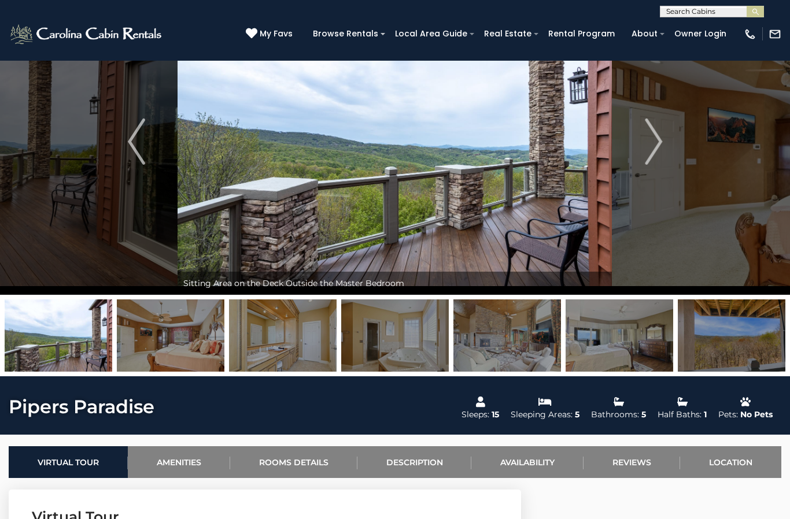
click at [643, 147] on button "Next" at bounding box center [653, 141] width 82 height 306
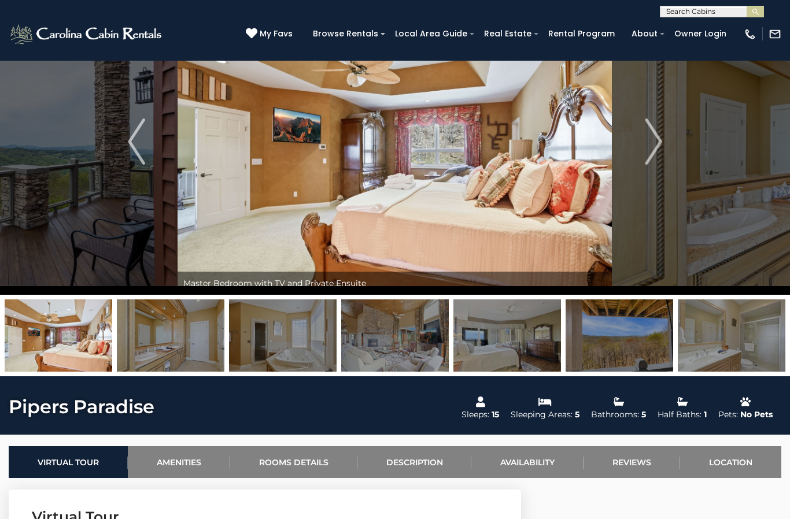
click at [648, 151] on img "Next" at bounding box center [653, 142] width 17 height 46
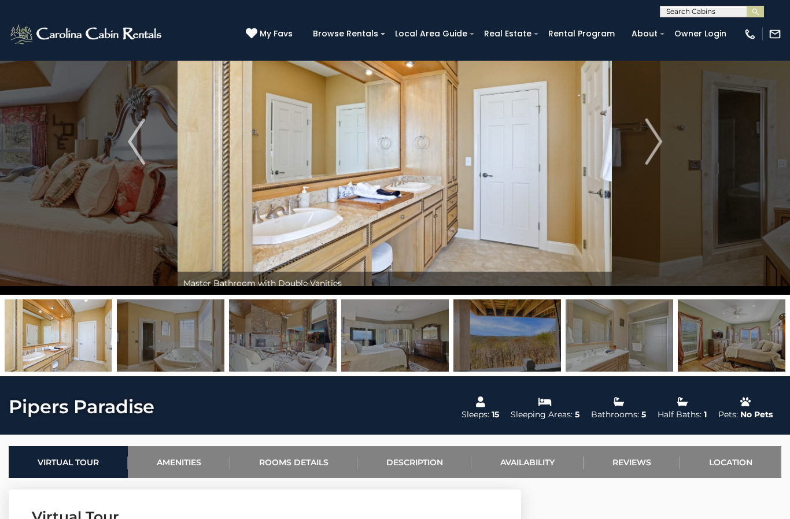
click at [640, 151] on button "Next" at bounding box center [653, 141] width 82 height 306
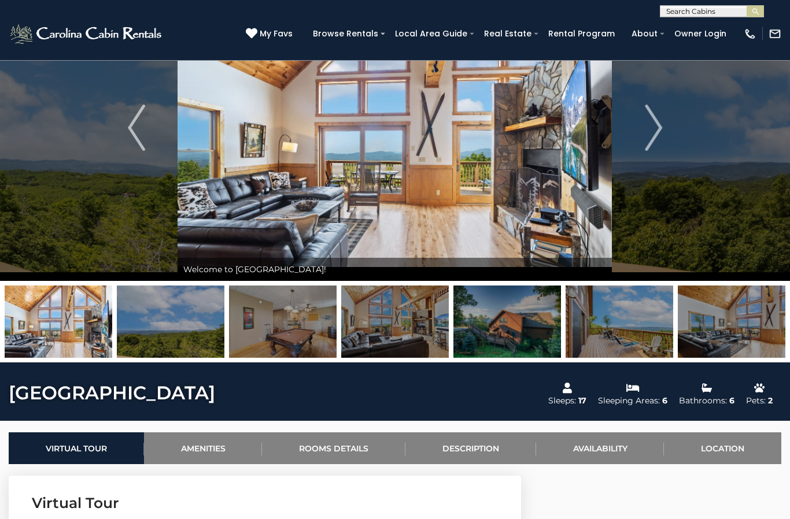
scroll to position [86, 0]
click at [633, 334] on img at bounding box center [620, 322] width 108 height 72
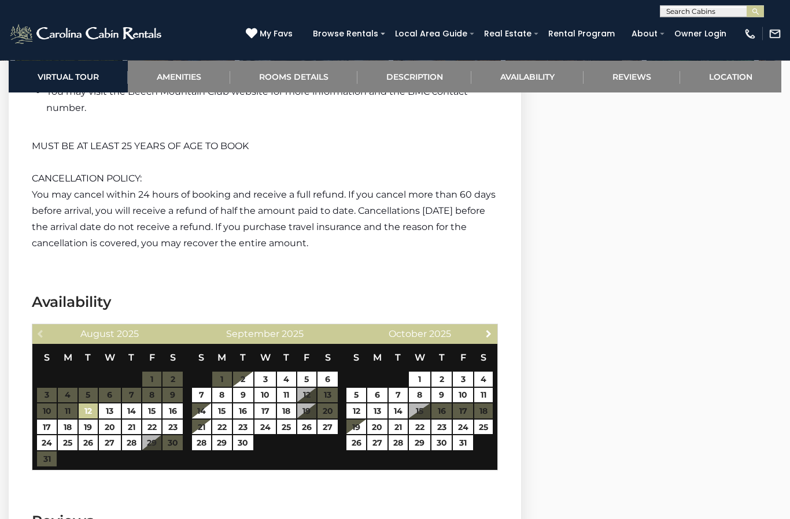
scroll to position [2532, 0]
click at [485, 336] on span "Next" at bounding box center [488, 333] width 9 height 9
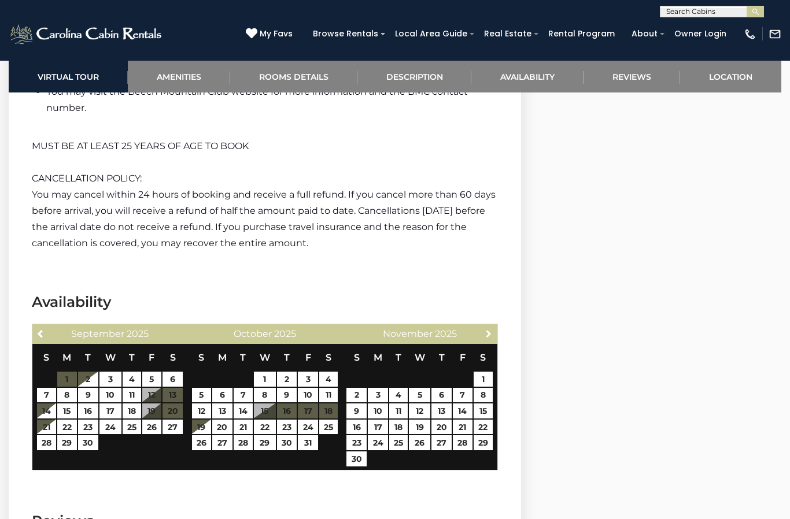
click at [486, 338] on link "Next" at bounding box center [488, 333] width 14 height 14
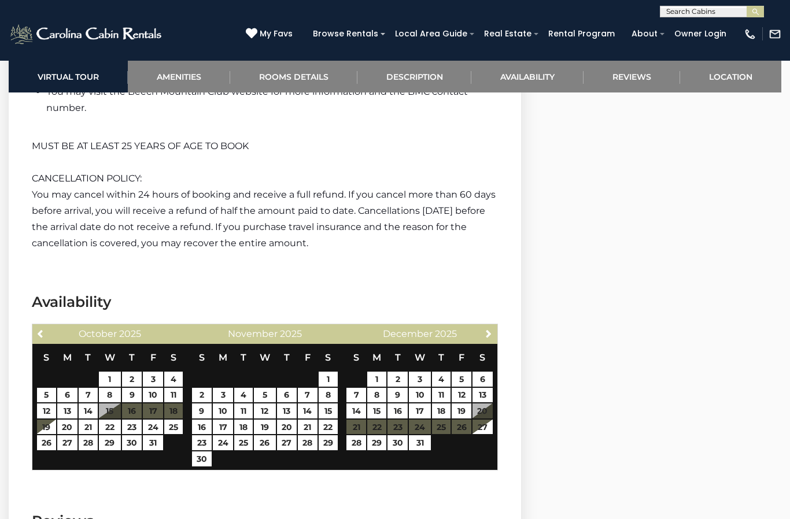
click at [491, 334] on span "Next" at bounding box center [488, 333] width 9 height 9
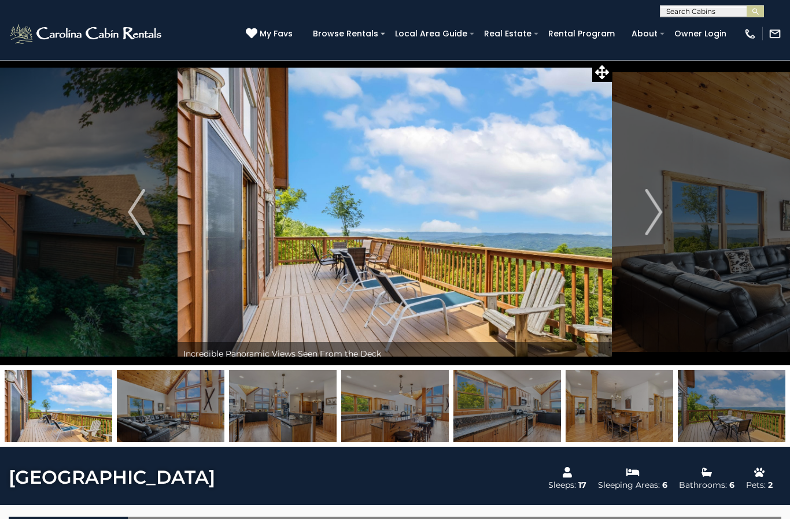
scroll to position [0, 0]
